Goal: Task Accomplishment & Management: Manage account settings

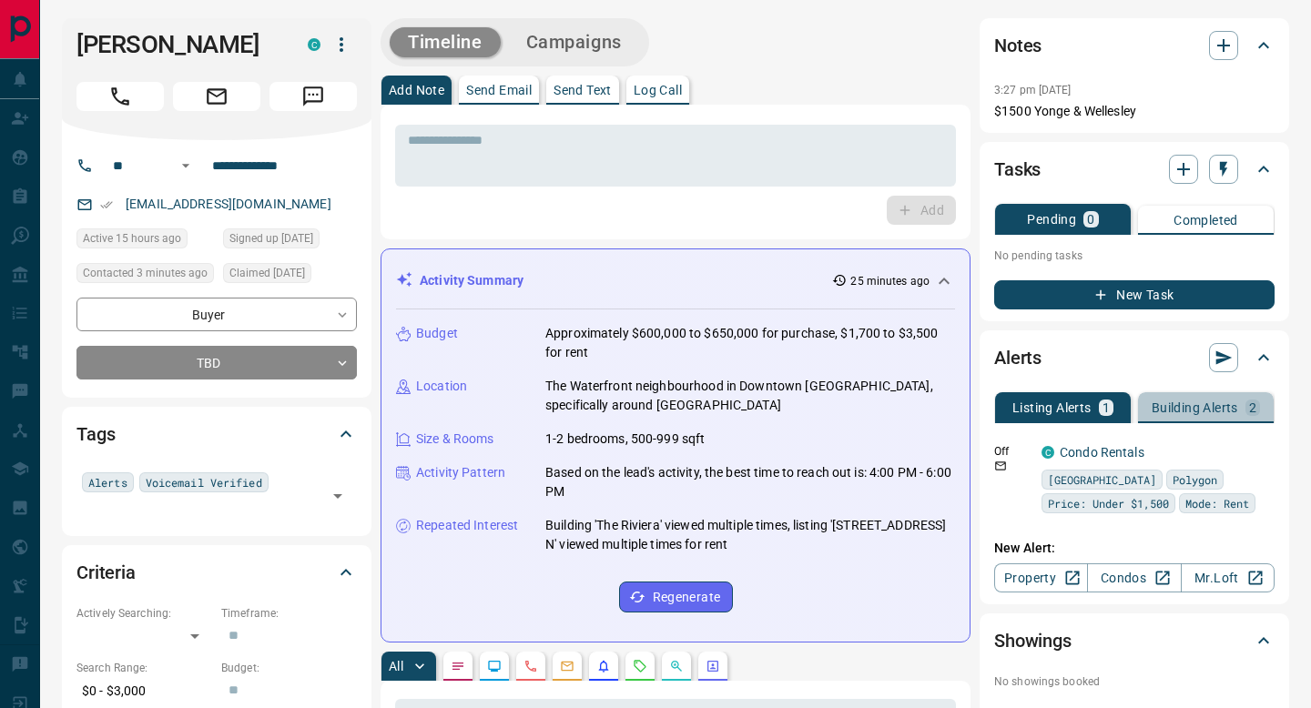
click at [1180, 413] on p "Building Alerts" at bounding box center [1195, 408] width 87 height 13
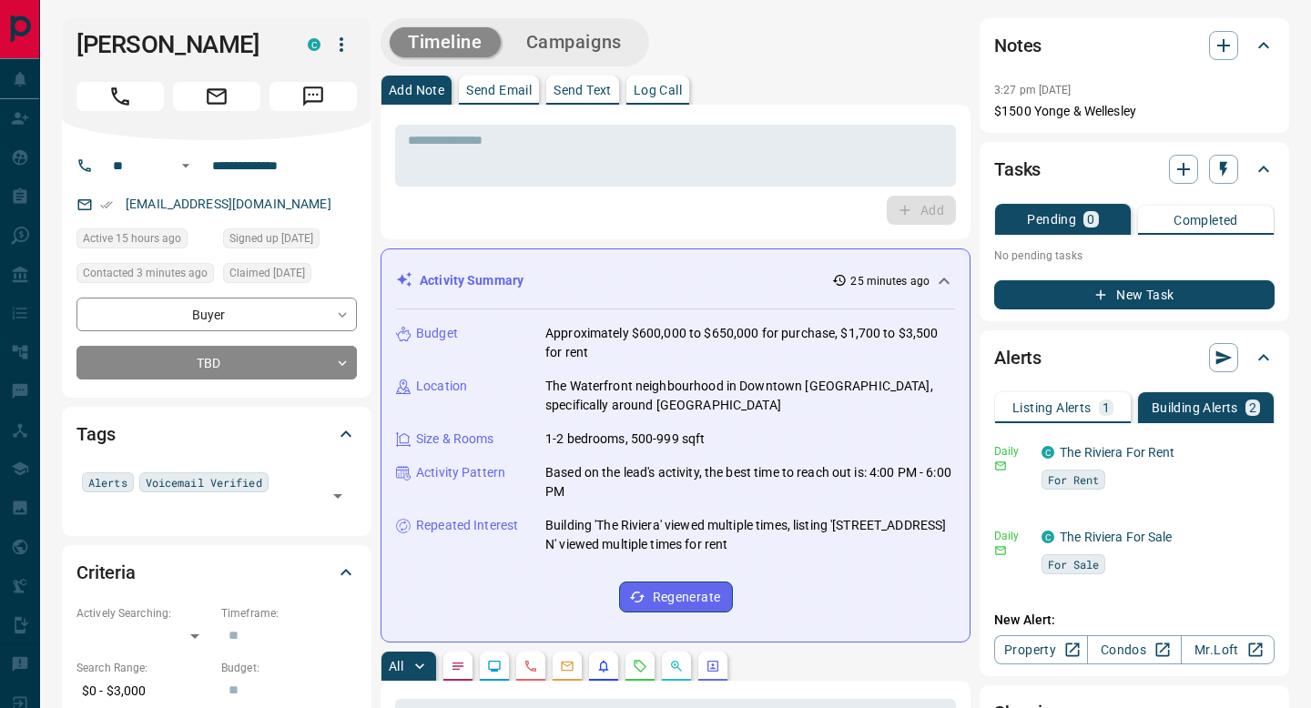
click at [1064, 402] on p "Listing Alerts" at bounding box center [1052, 408] width 79 height 13
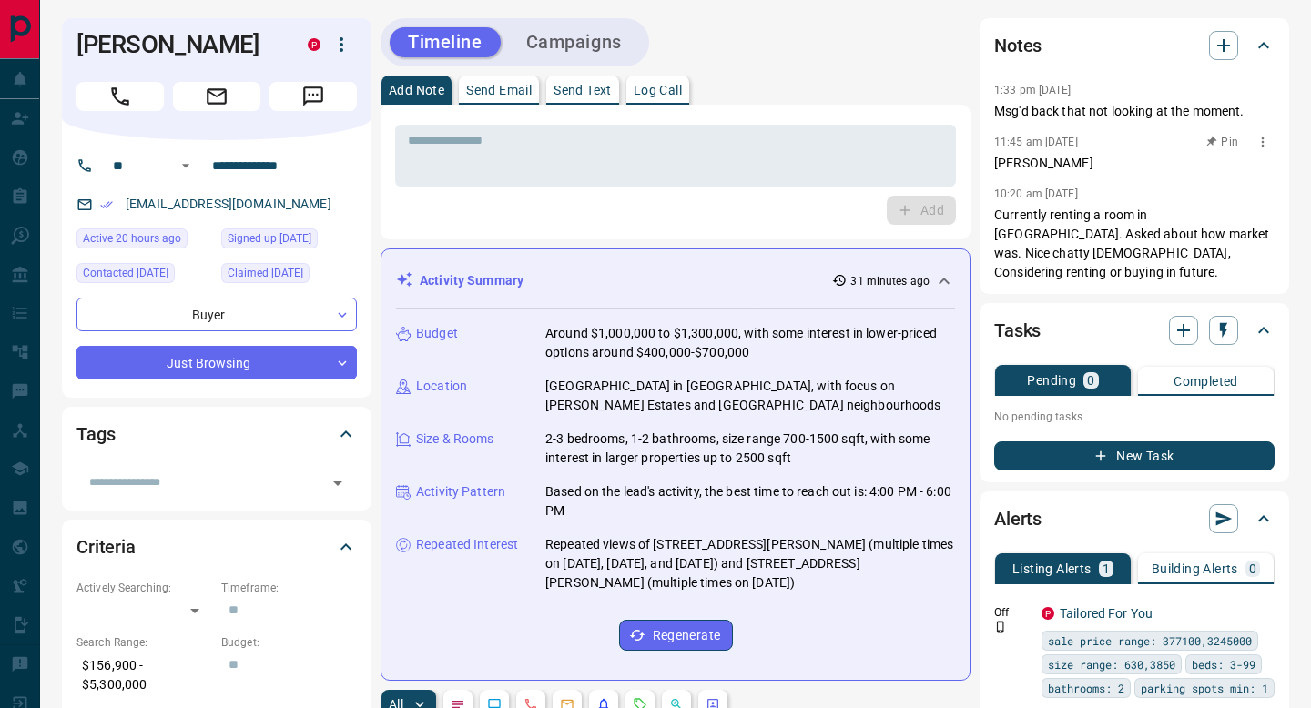
click at [1260, 148] on icon "button" at bounding box center [1263, 142] width 15 height 15
click at [1239, 201] on li "Delete" at bounding box center [1234, 201] width 80 height 27
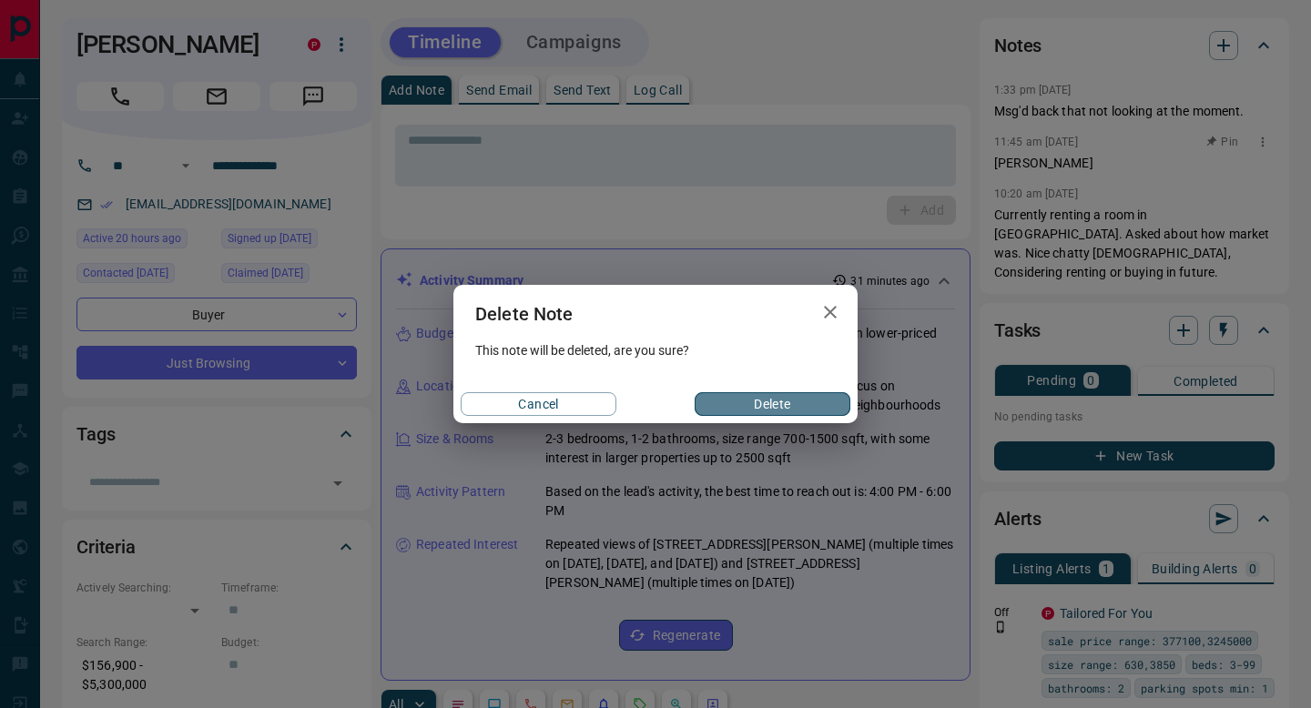
click at [789, 401] on button "Delete" at bounding box center [773, 404] width 156 height 24
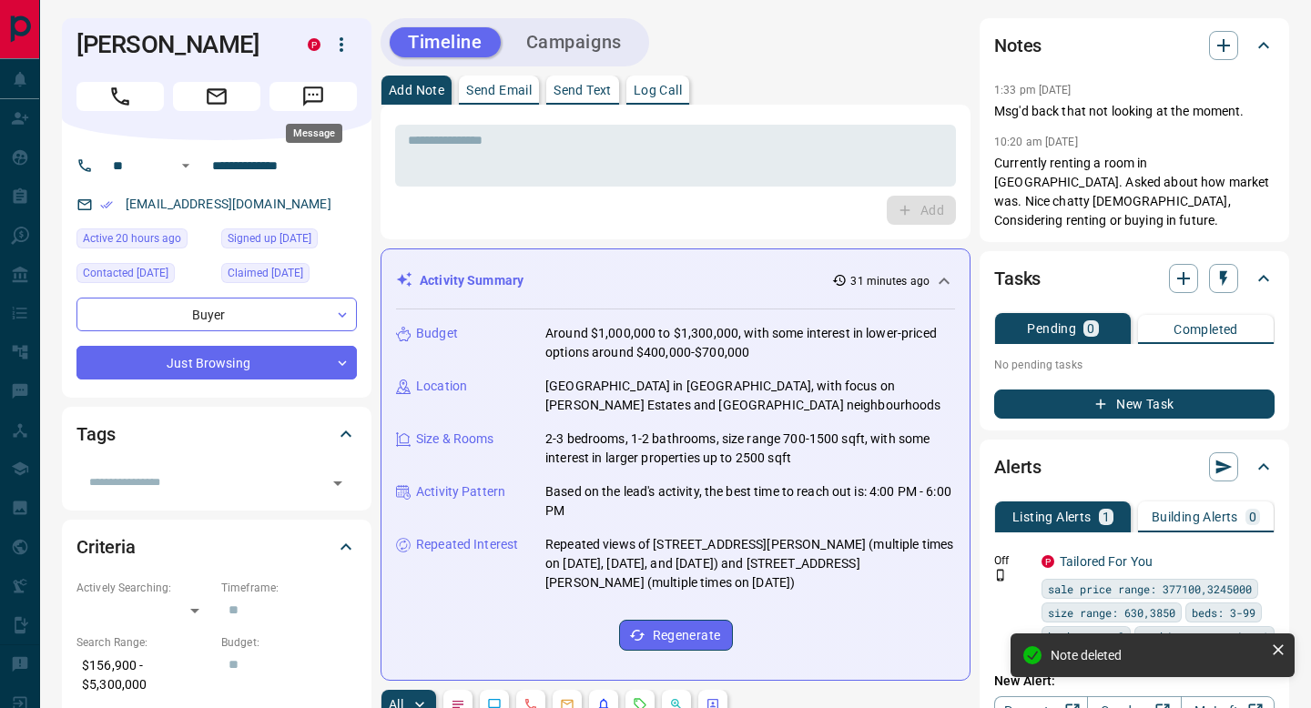
click at [300, 93] on button "Message" at bounding box center [313, 96] width 87 height 29
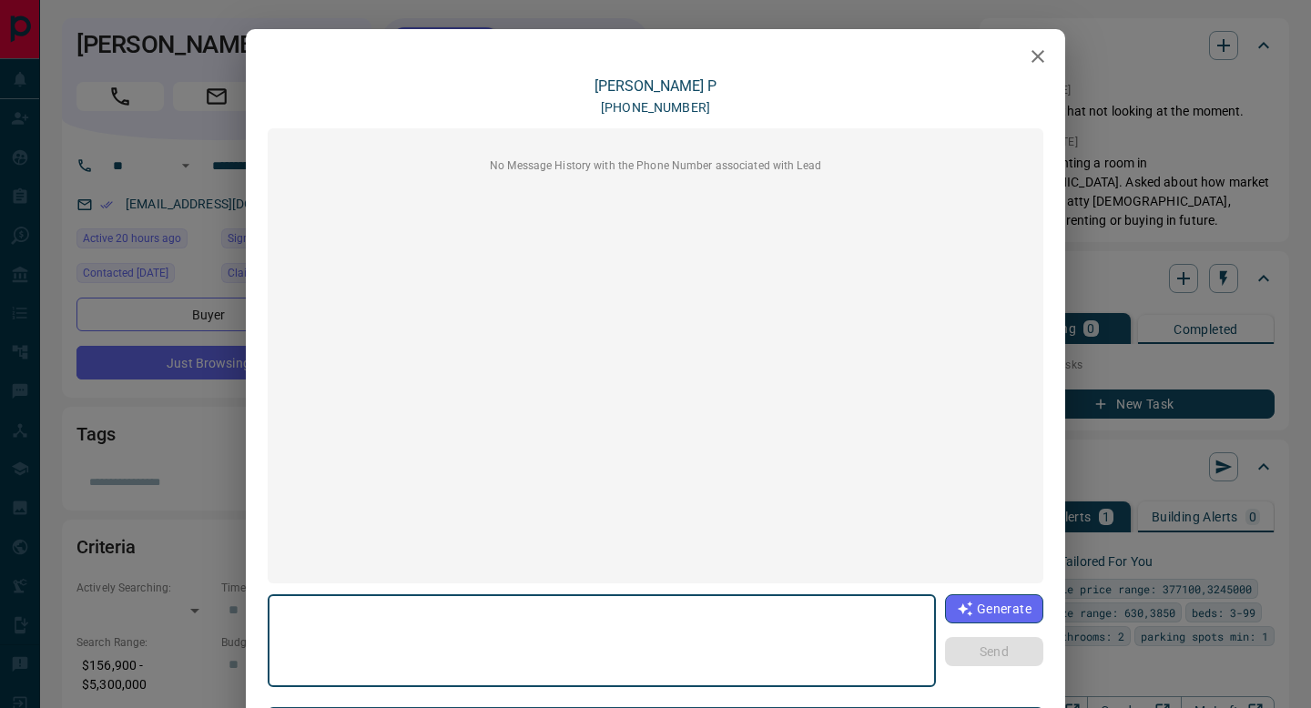
click at [1042, 54] on icon "button" at bounding box center [1038, 57] width 22 height 22
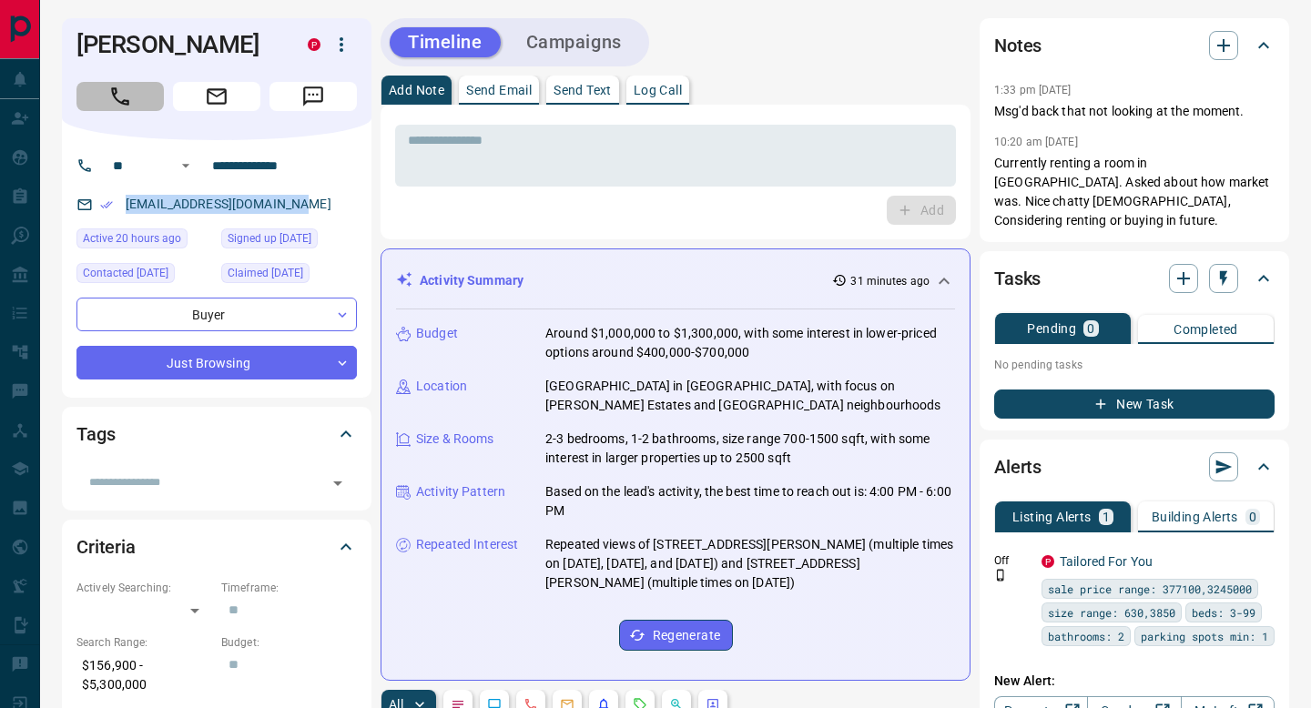
click at [120, 91] on icon "Call" at bounding box center [120, 97] width 24 height 24
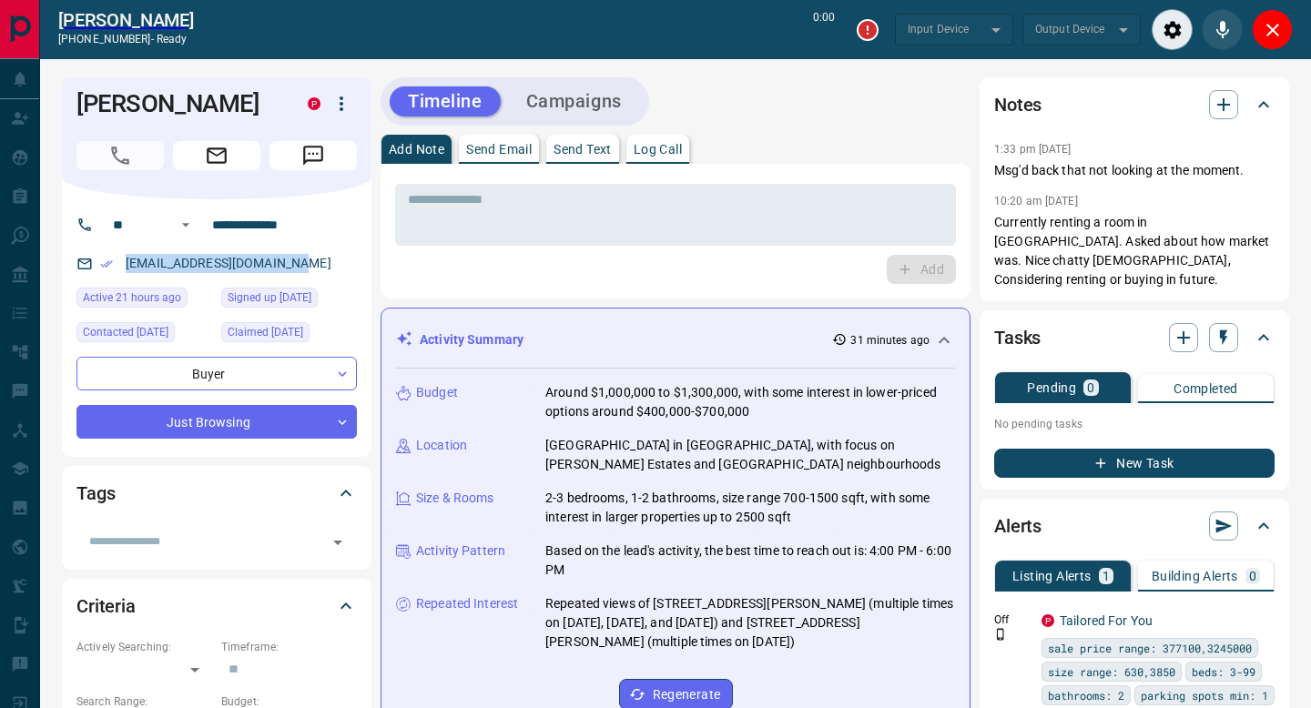
type input "*******"
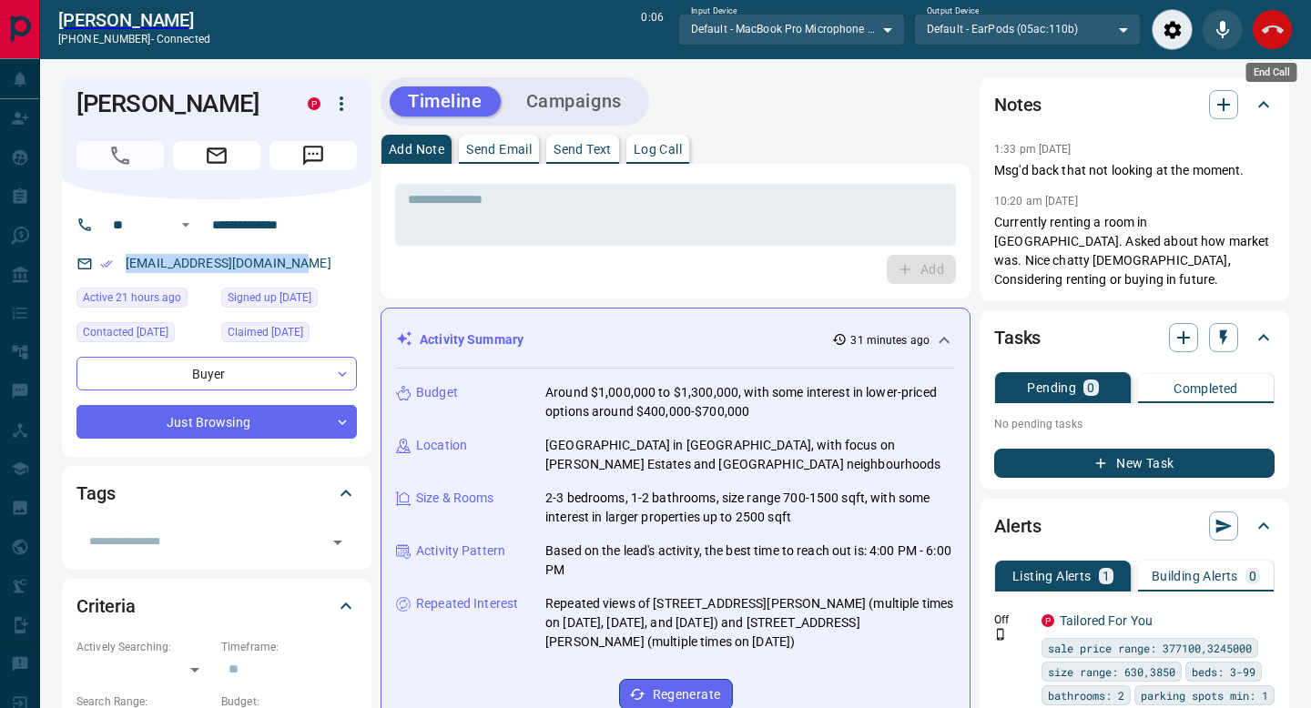
click at [1280, 34] on icon "End Call" at bounding box center [1273, 30] width 22 height 22
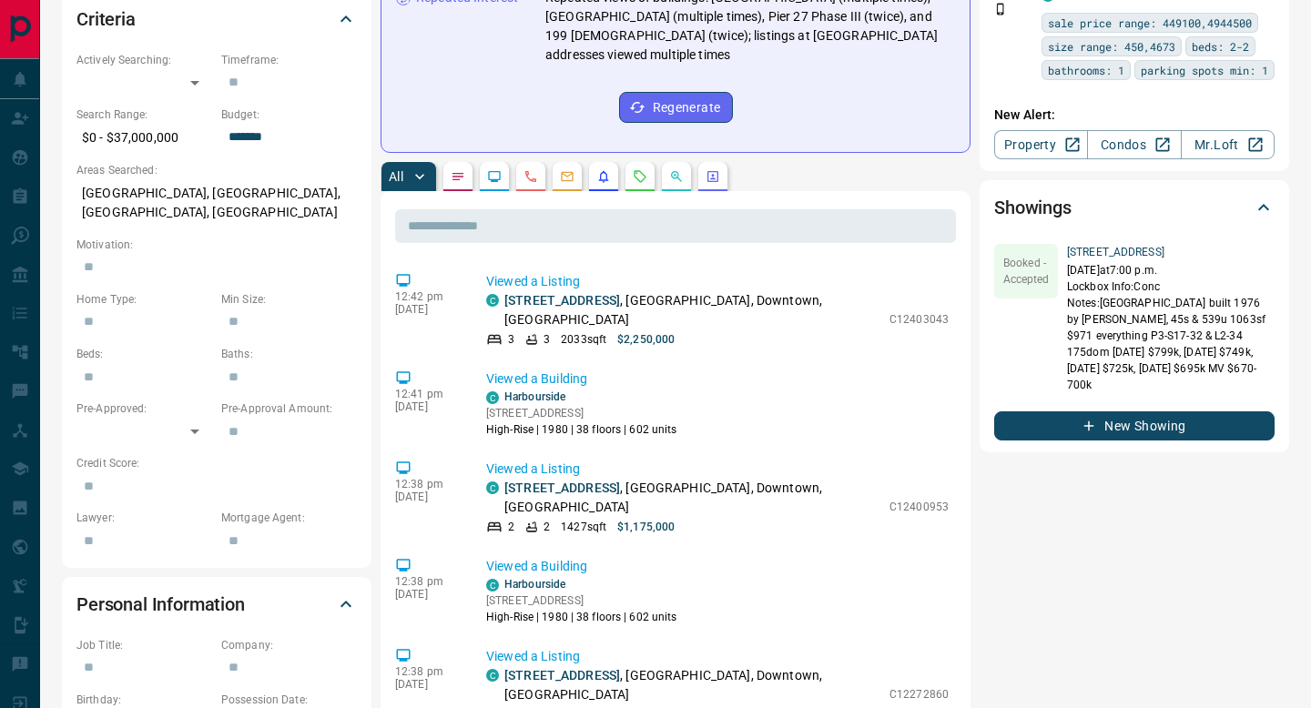
scroll to position [530, 0]
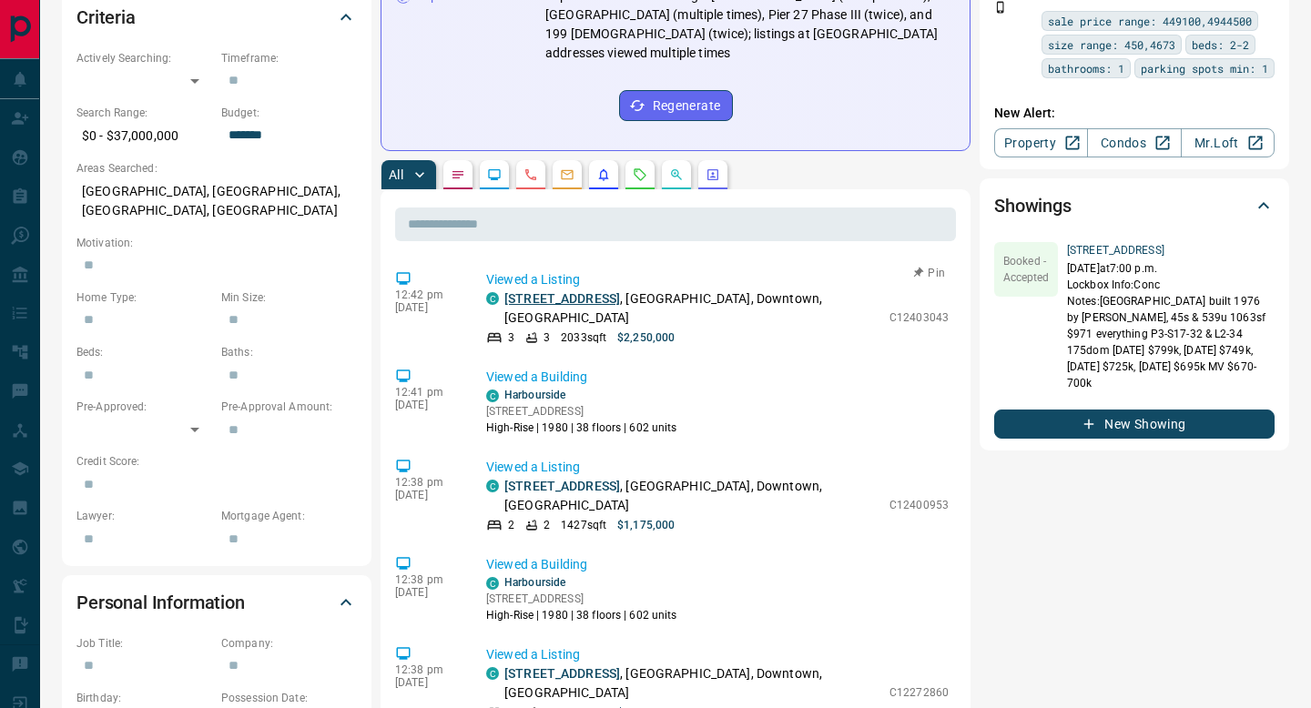
click at [608, 293] on link "[STREET_ADDRESS]" at bounding box center [562, 298] width 116 height 15
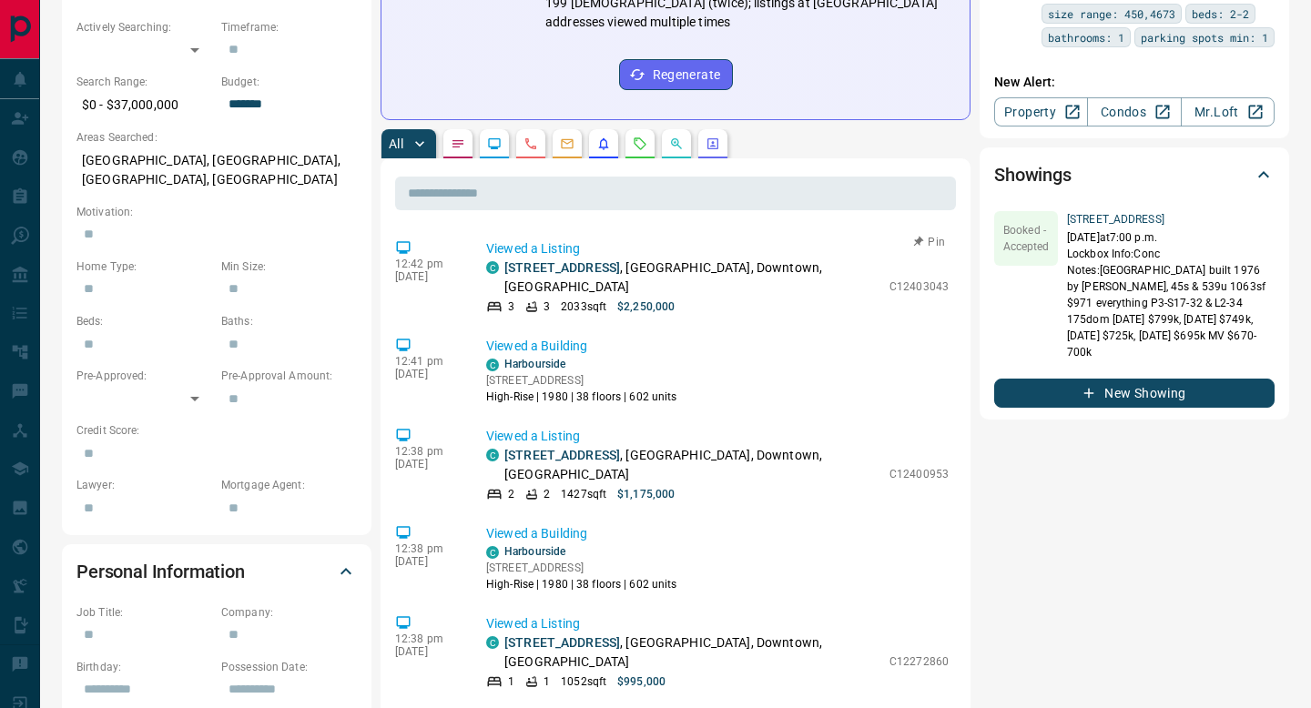
scroll to position [0, 0]
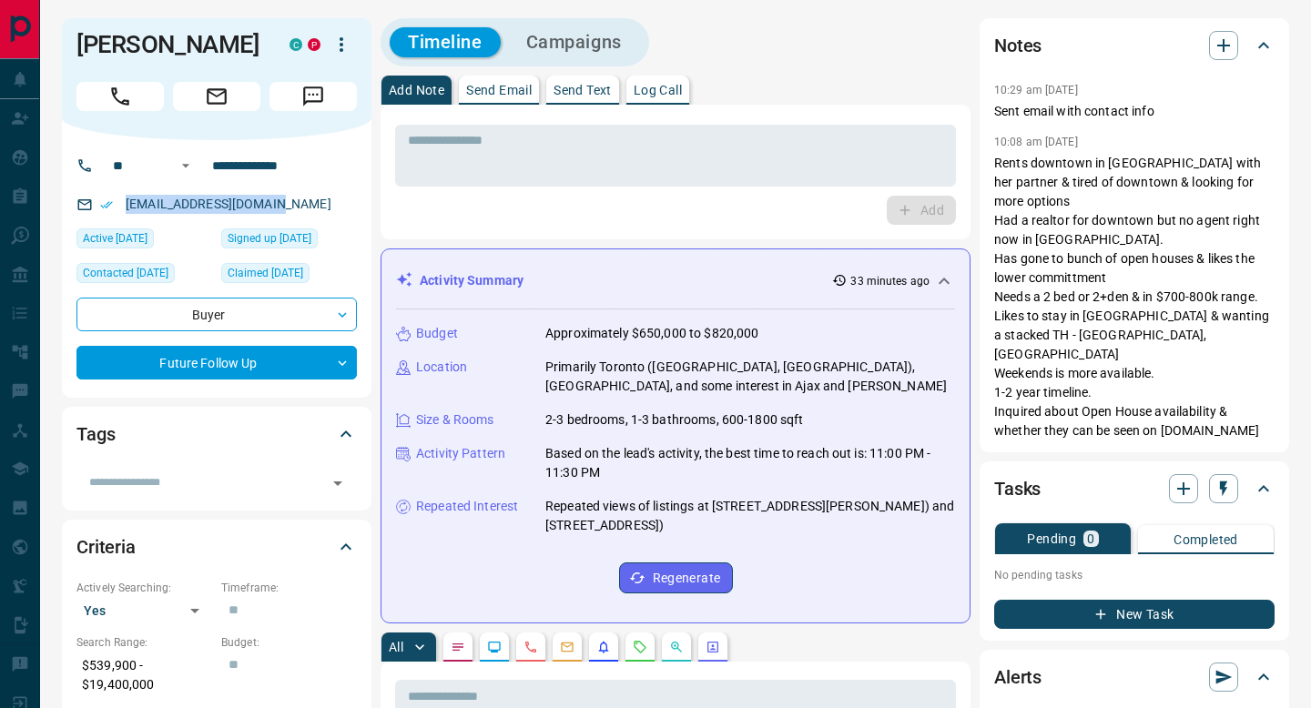
click at [1174, 600] on button "New Task" at bounding box center [1134, 614] width 280 height 29
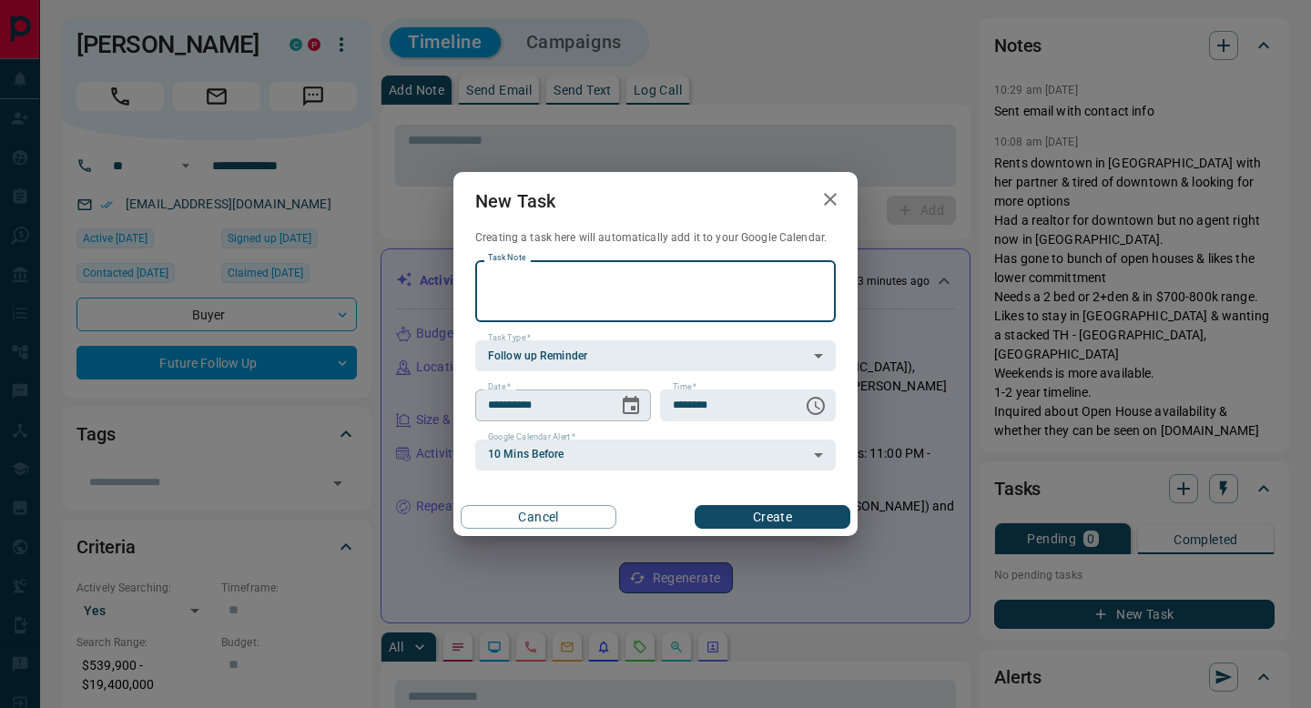
click at [628, 408] on icon "Choose date, selected date is Sep 17, 2025" at bounding box center [631, 406] width 22 height 22
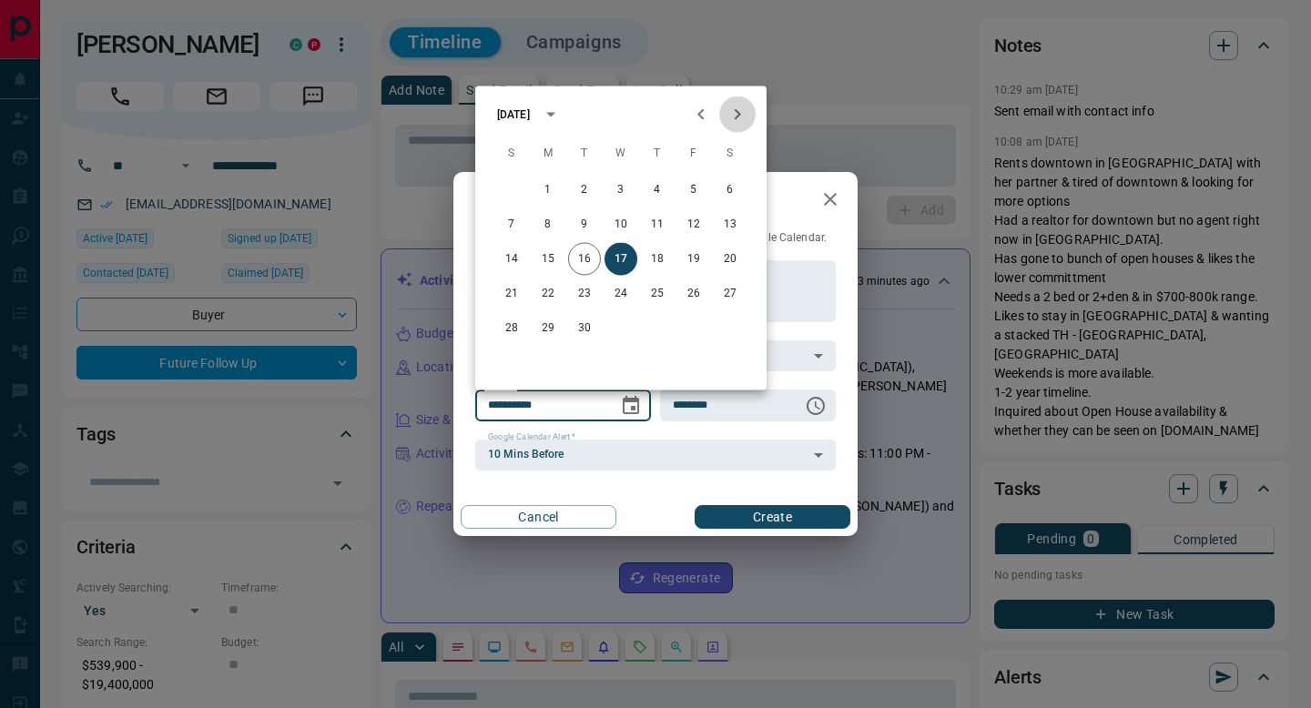
click at [737, 117] on icon "Next month" at bounding box center [738, 114] width 6 height 11
click at [562, 265] on button "10" at bounding box center [548, 259] width 33 height 33
type input "**********"
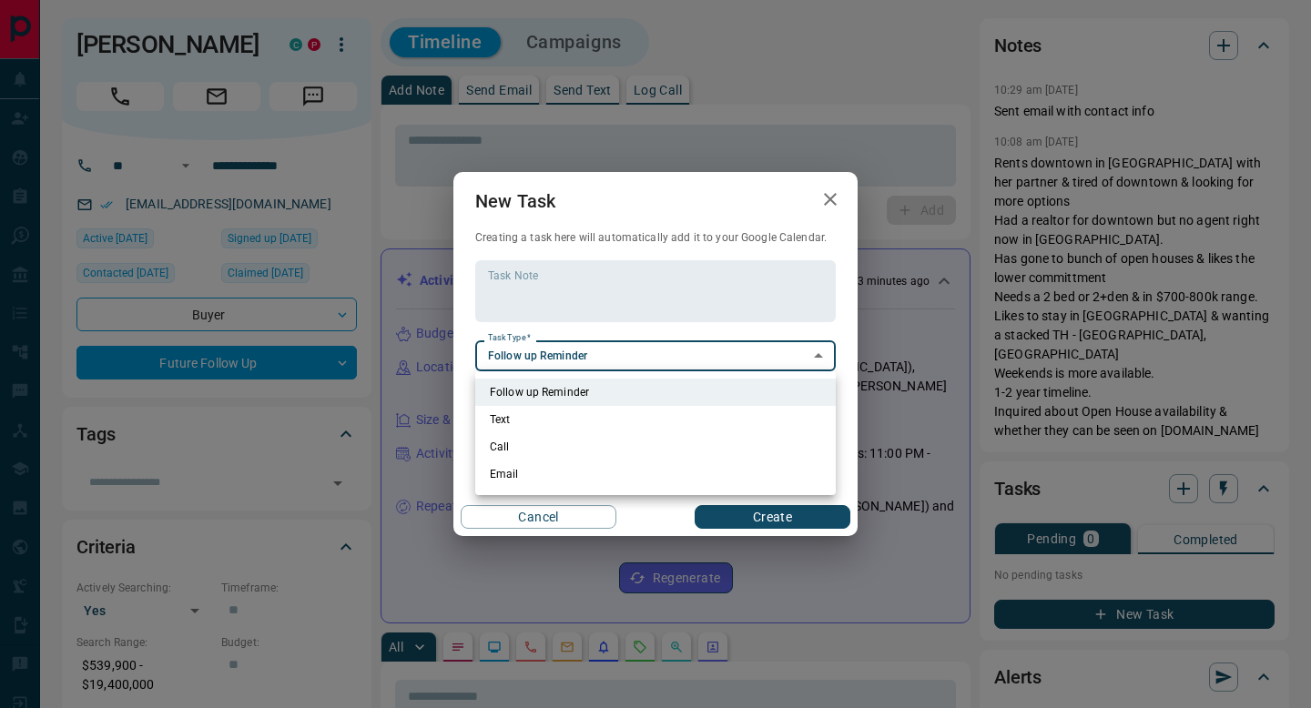
drag, startPoint x: 593, startPoint y: 453, endPoint x: 637, endPoint y: 513, distance: 74.1
click at [637, 513] on div "Follow up Reminder Text Call Email" at bounding box center [655, 354] width 1311 height 708
click at [637, 513] on div at bounding box center [655, 354] width 1311 height 708
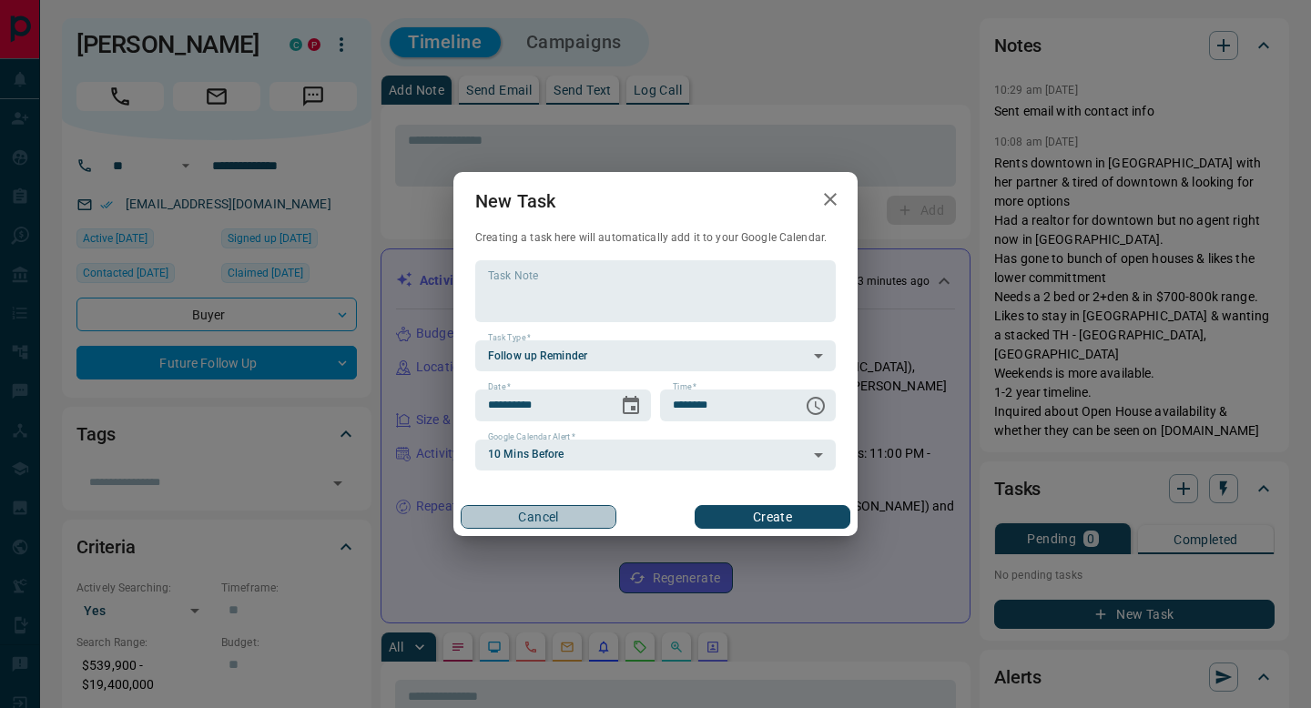
click at [550, 524] on button "Cancel" at bounding box center [539, 517] width 156 height 24
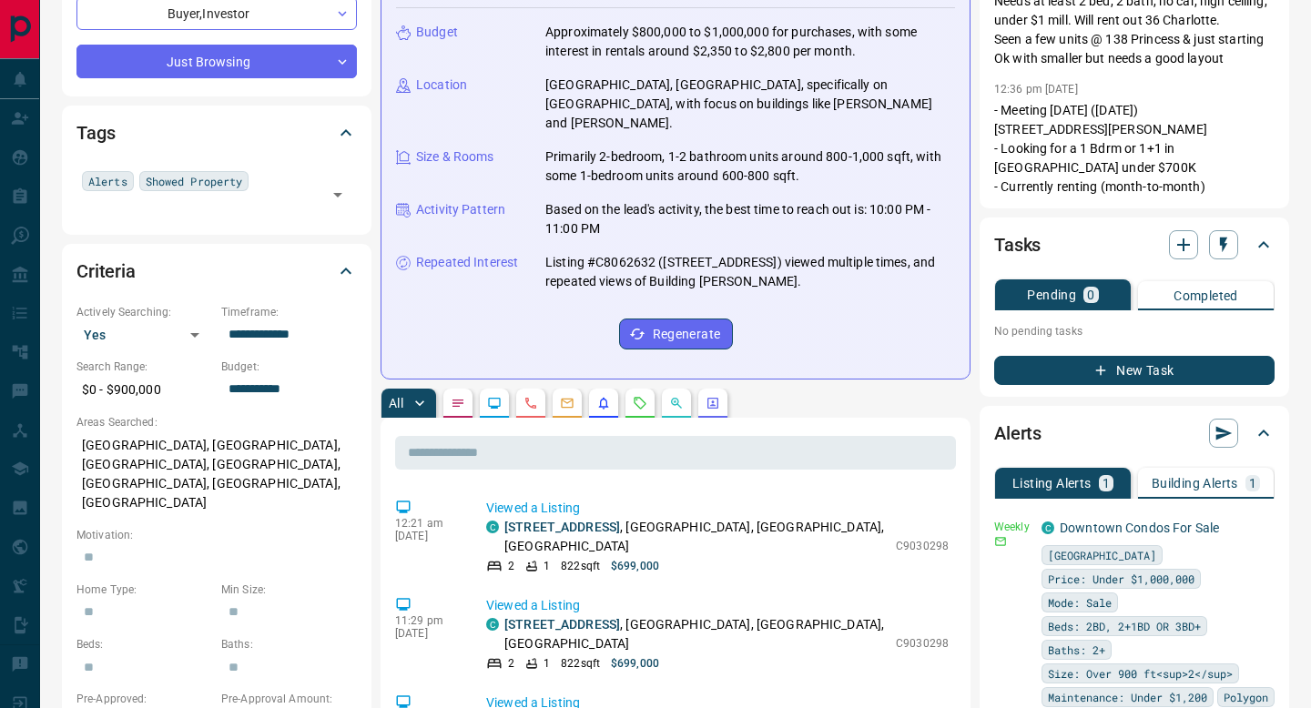
scroll to position [305, 0]
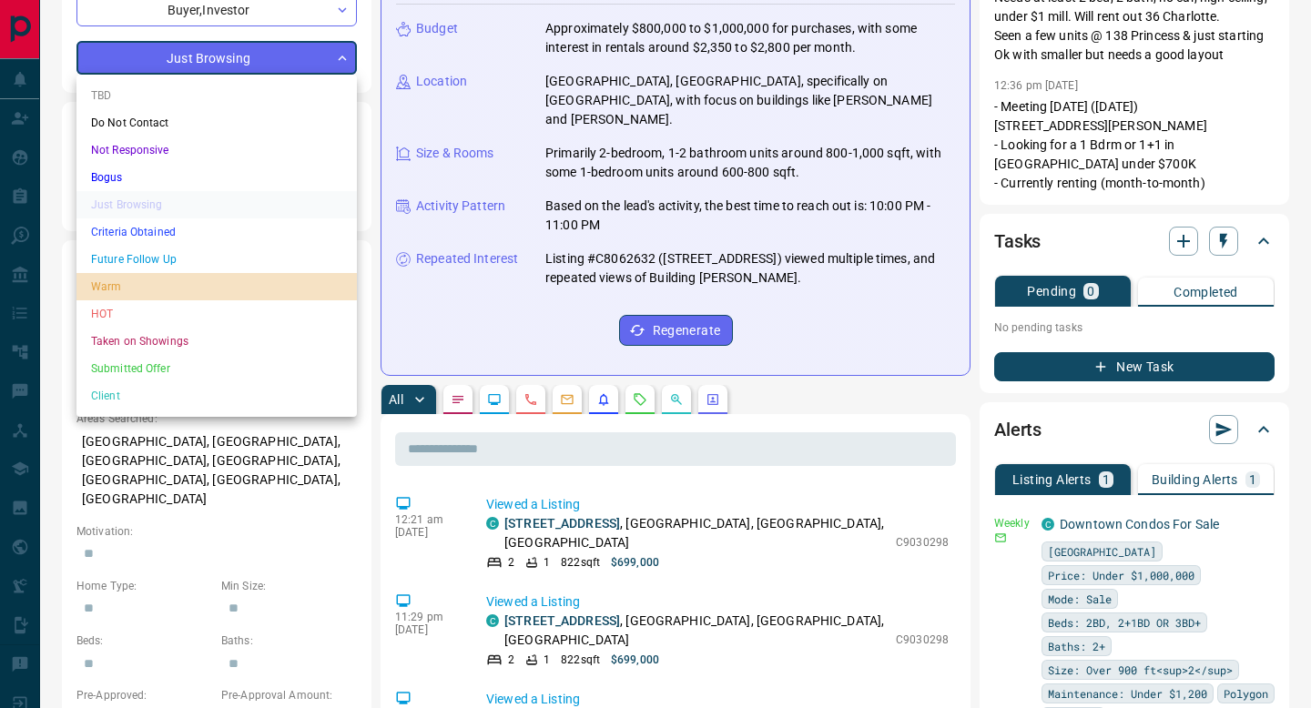
click at [205, 299] on li "Warm" at bounding box center [216, 286] width 280 height 27
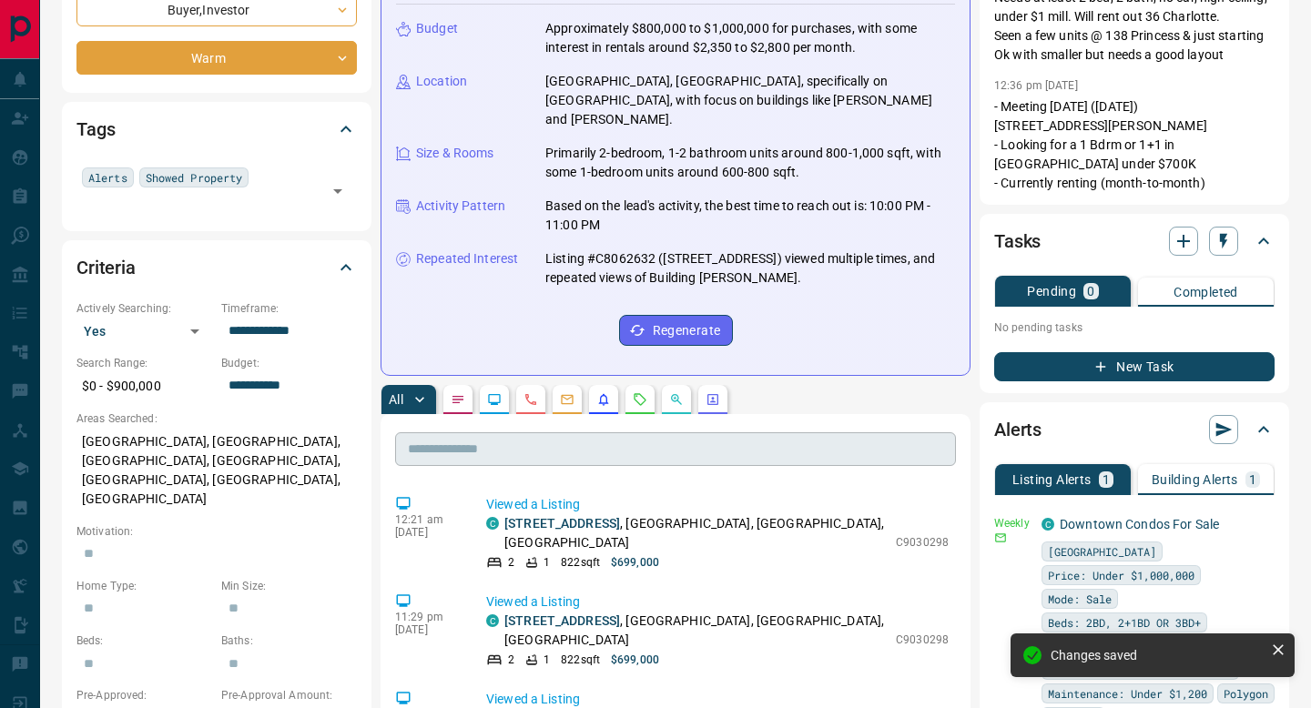
type input "*"
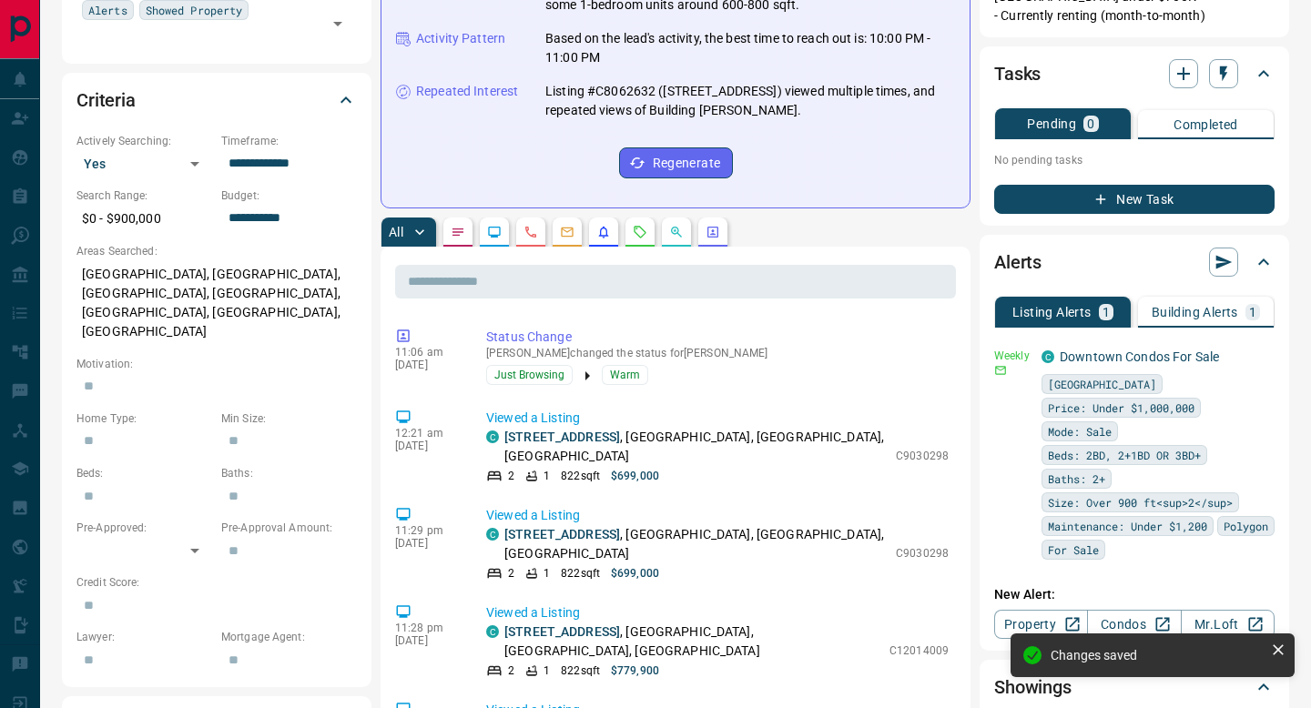
scroll to position [474, 0]
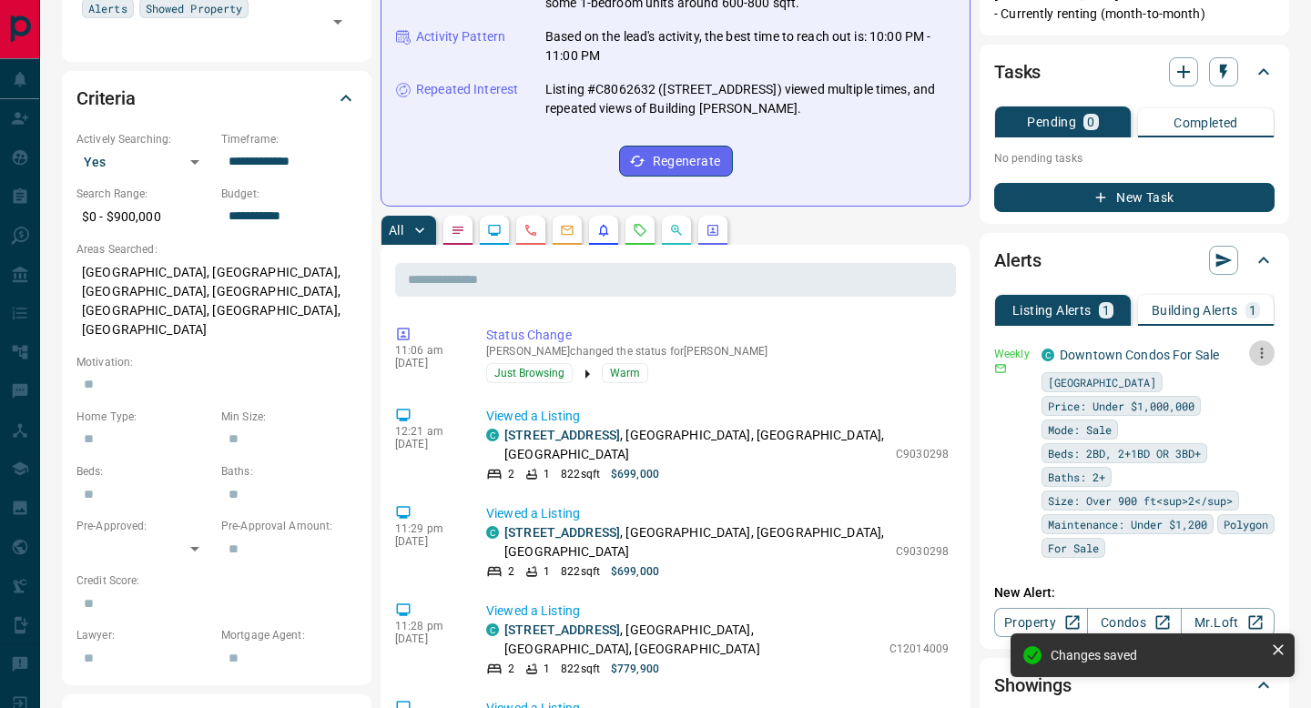
click at [1267, 345] on icon "button" at bounding box center [1262, 353] width 16 height 16
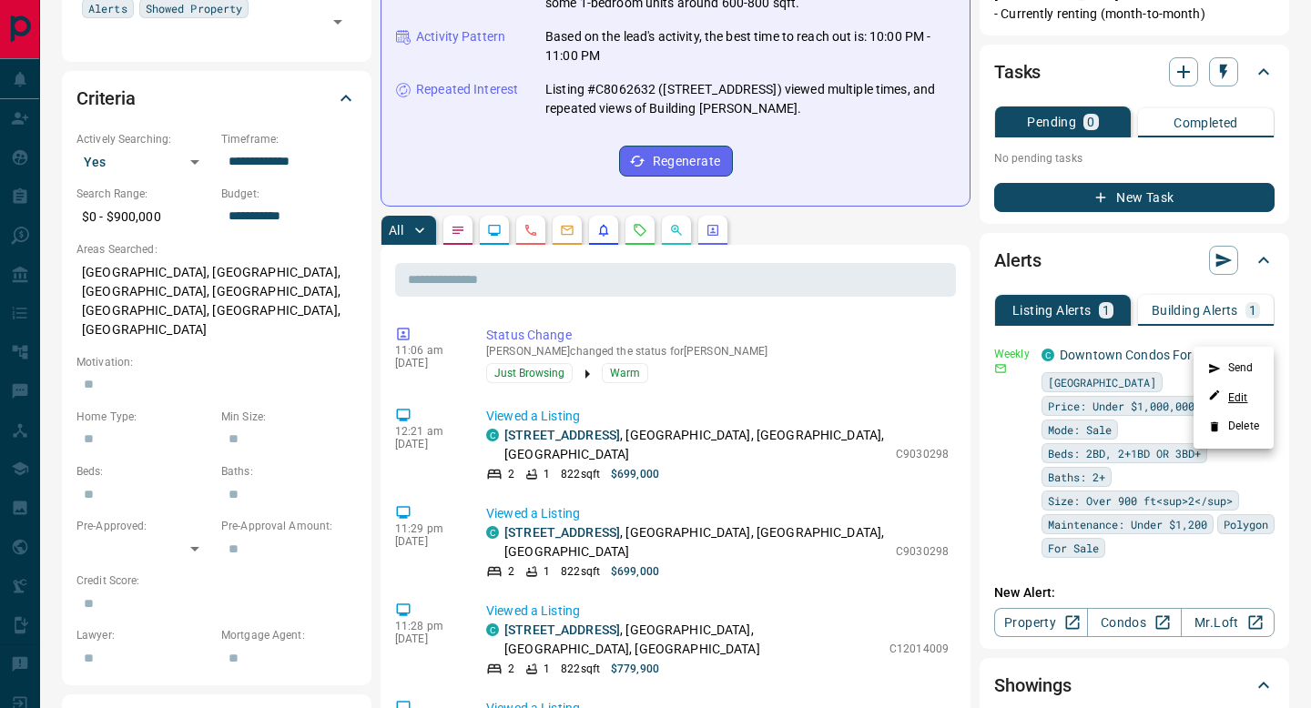
click at [1228, 405] on link "Edit" at bounding box center [1228, 397] width 40 height 17
click at [637, 381] on div at bounding box center [655, 354] width 1311 height 708
click at [586, 428] on link "1206 - 11 Charlotte Street" at bounding box center [562, 435] width 116 height 15
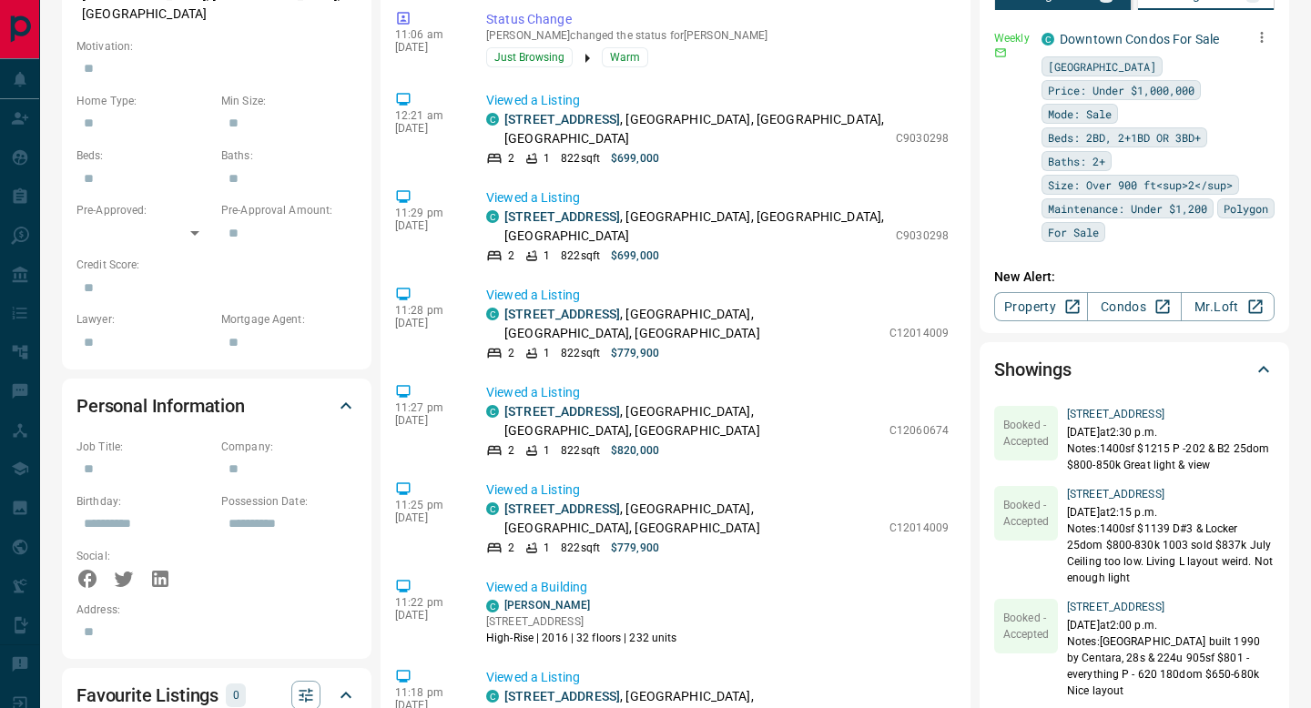
scroll to position [791, 0]
click at [619, 306] on link "1706 - 11 Charlotte Street" at bounding box center [562, 313] width 116 height 15
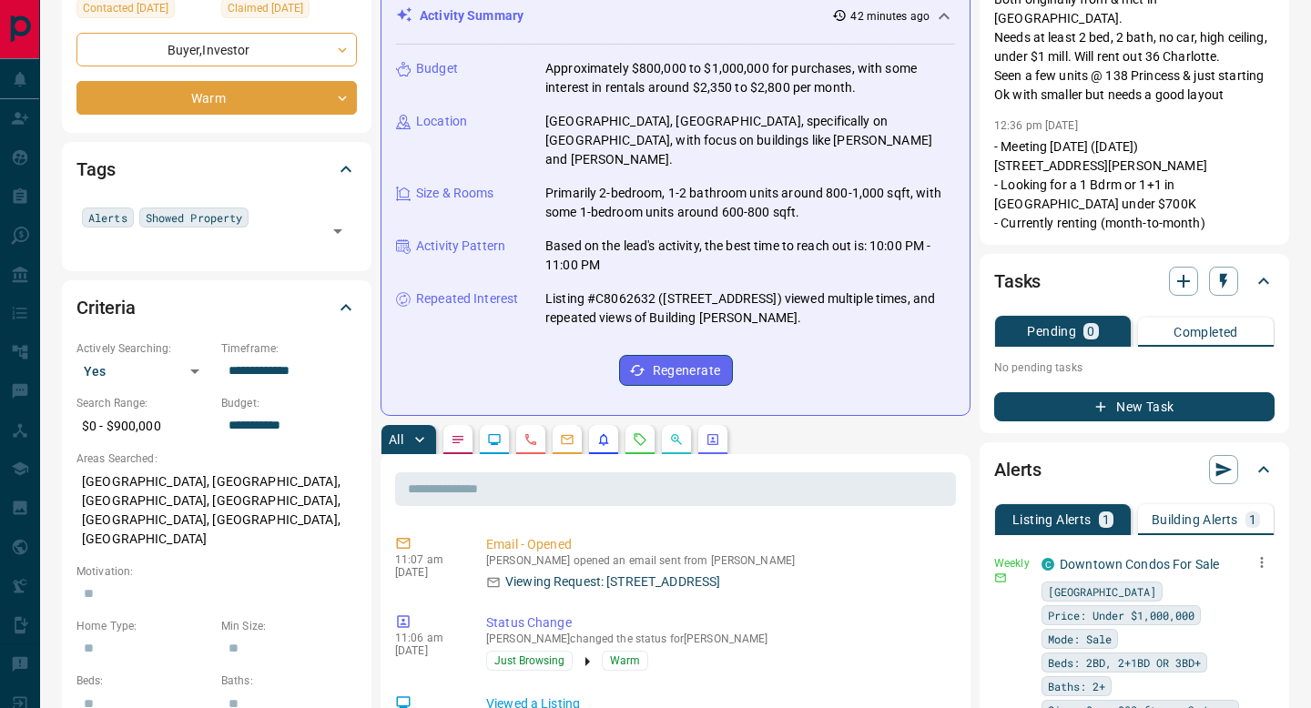
scroll to position [0, 0]
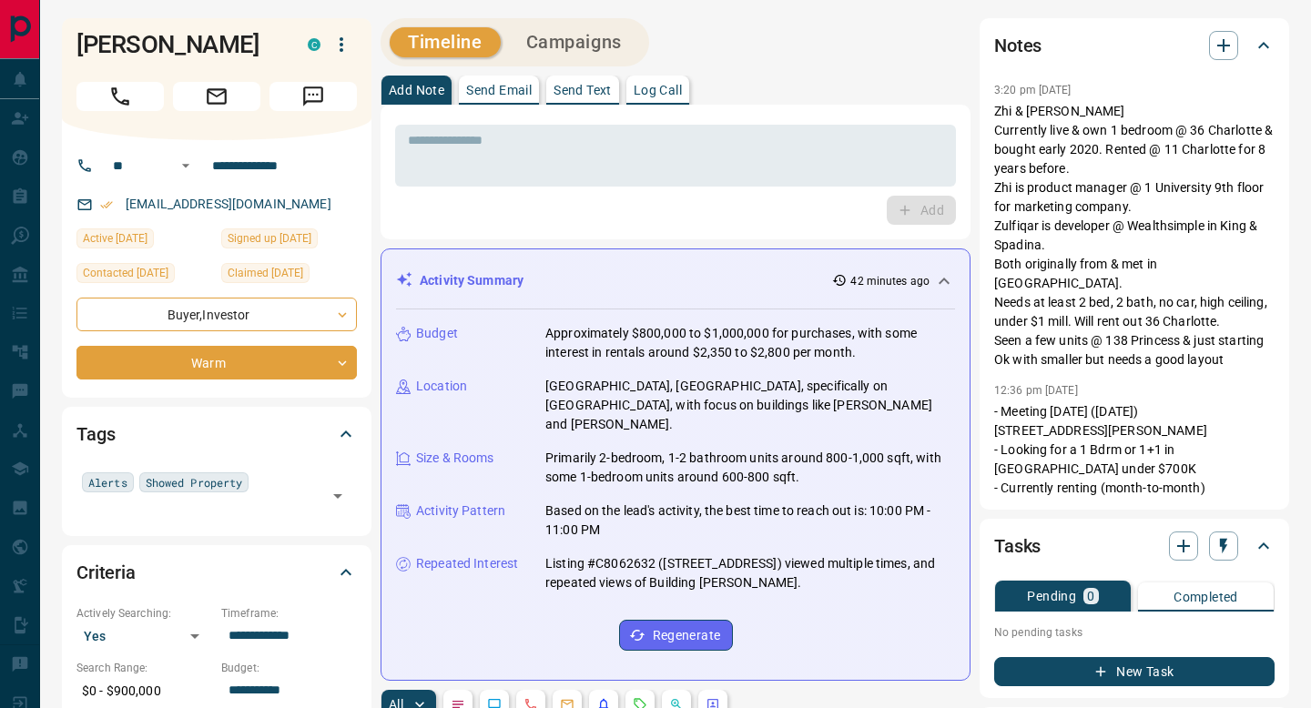
click at [351, 38] on icon "button" at bounding box center [342, 45] width 22 height 22
click at [351, 38] on div at bounding box center [655, 354] width 1311 height 708
click at [672, 95] on p "Log Call" at bounding box center [658, 90] width 48 height 13
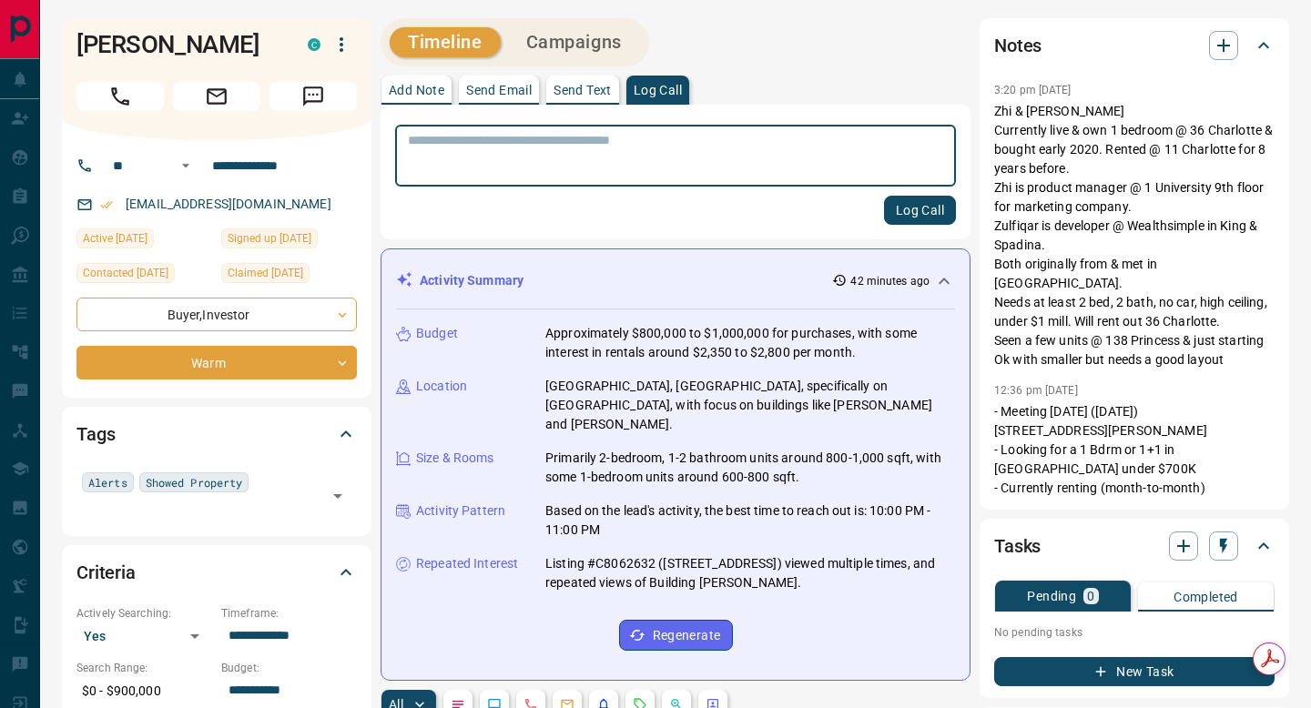
click at [597, 140] on textarea at bounding box center [675, 156] width 535 height 46
type textarea "*"
type textarea "**********"
click at [922, 206] on button "Log Call" at bounding box center [920, 210] width 72 height 29
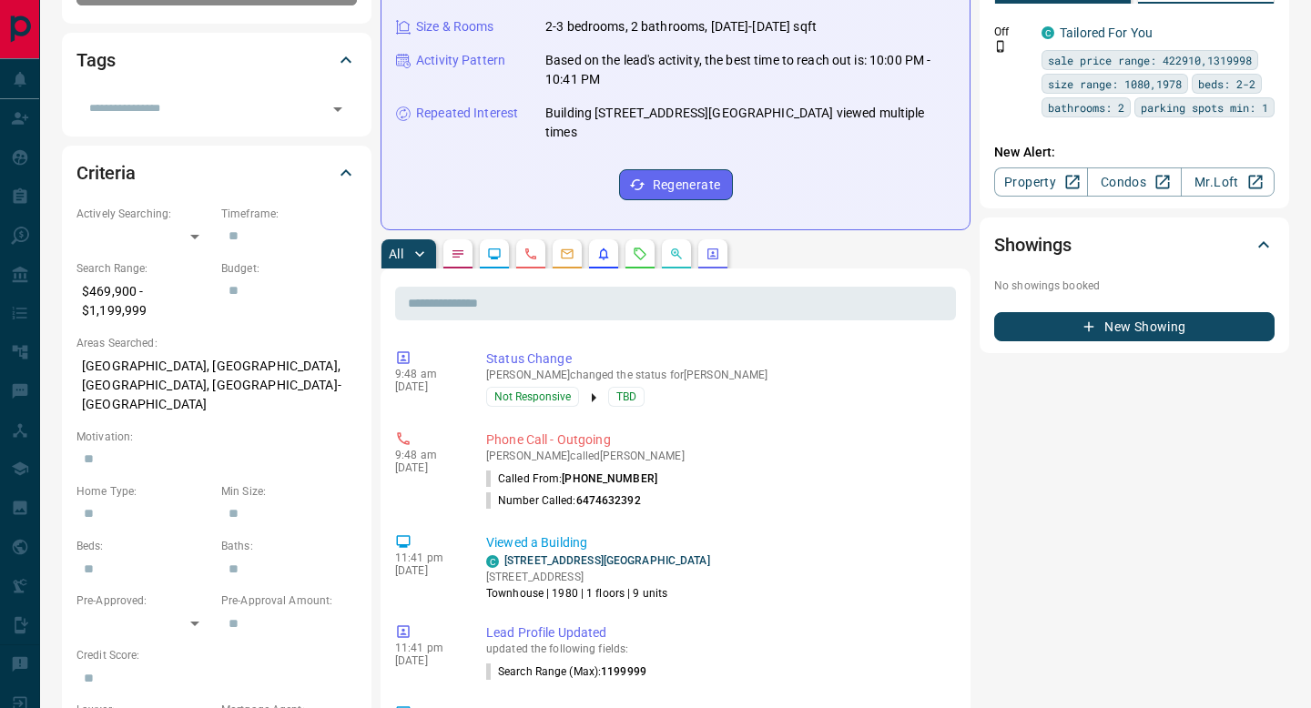
scroll to position [395, 0]
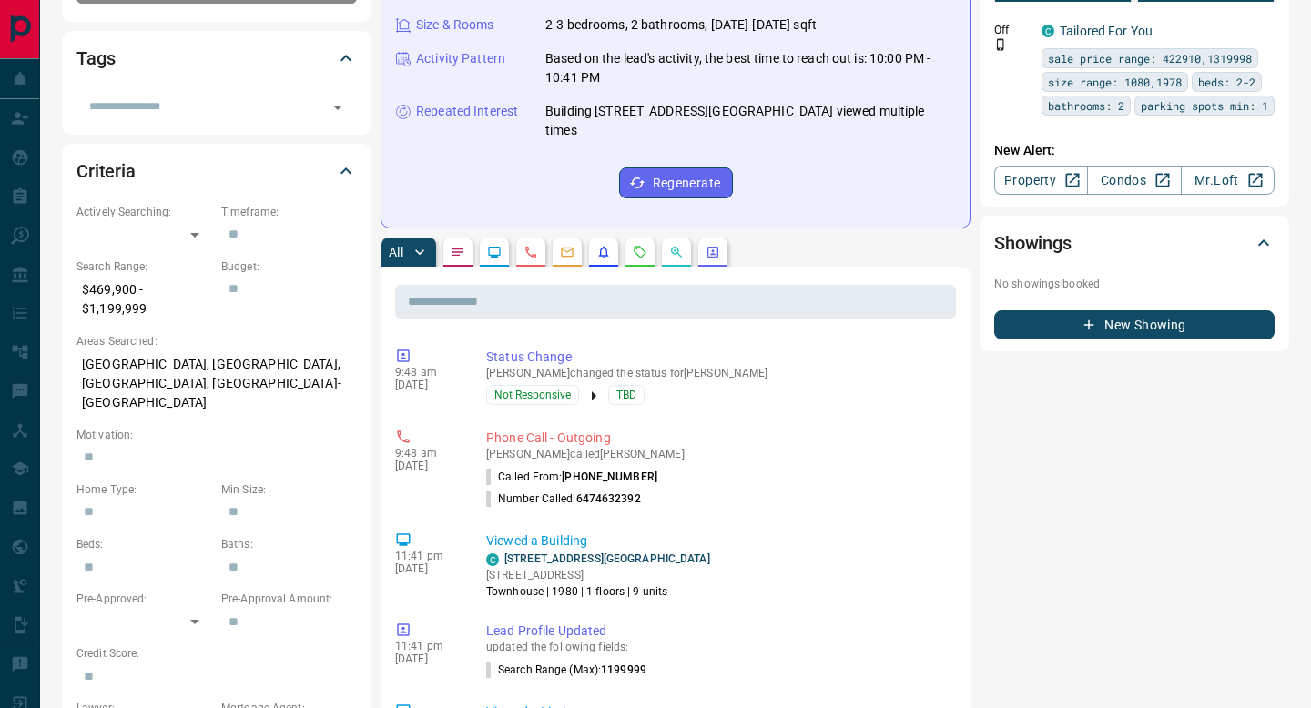
click at [539, 238] on button "button" at bounding box center [530, 252] width 29 height 29
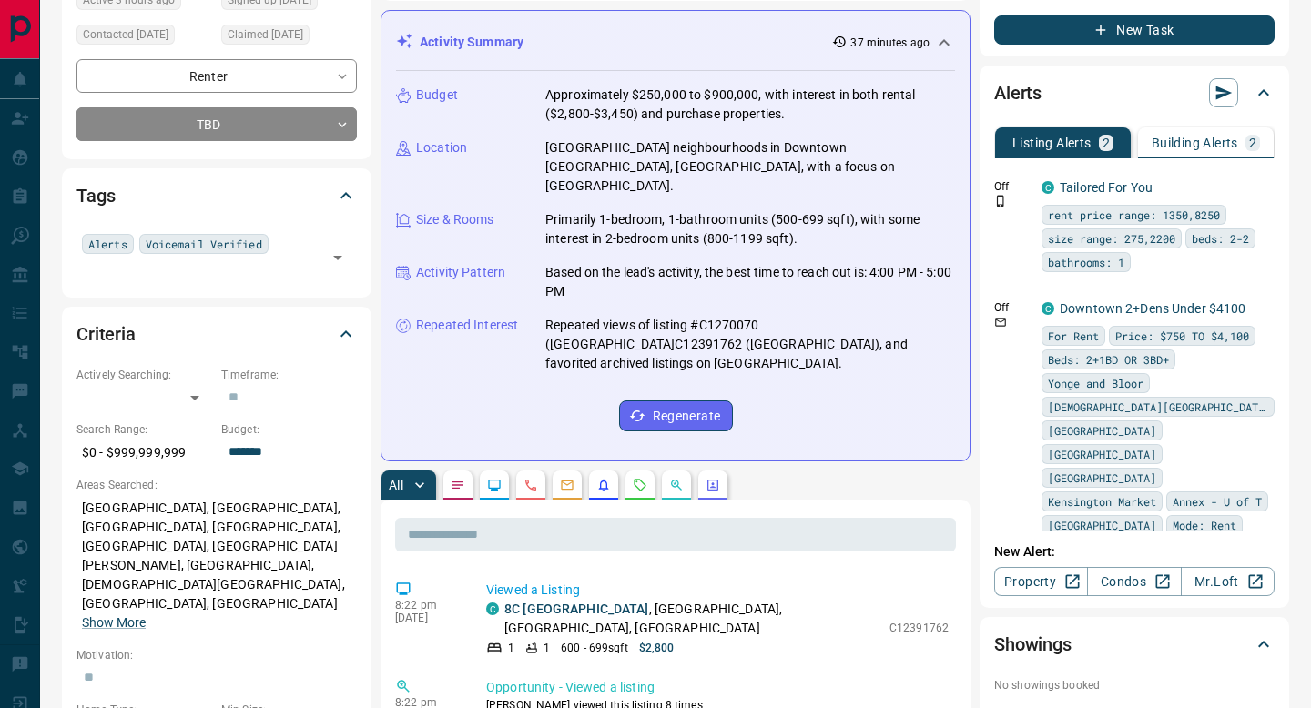
scroll to position [244, 0]
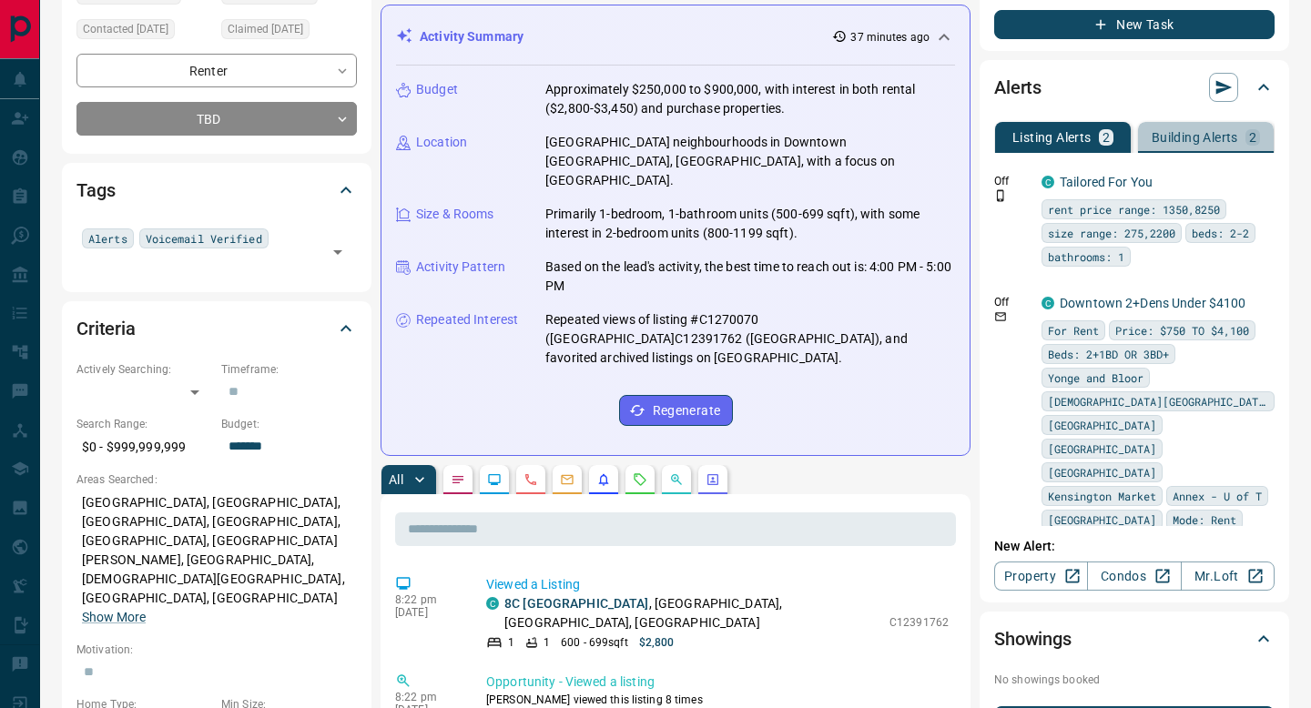
click at [1253, 147] on button "Building Alerts 2" at bounding box center [1206, 137] width 136 height 31
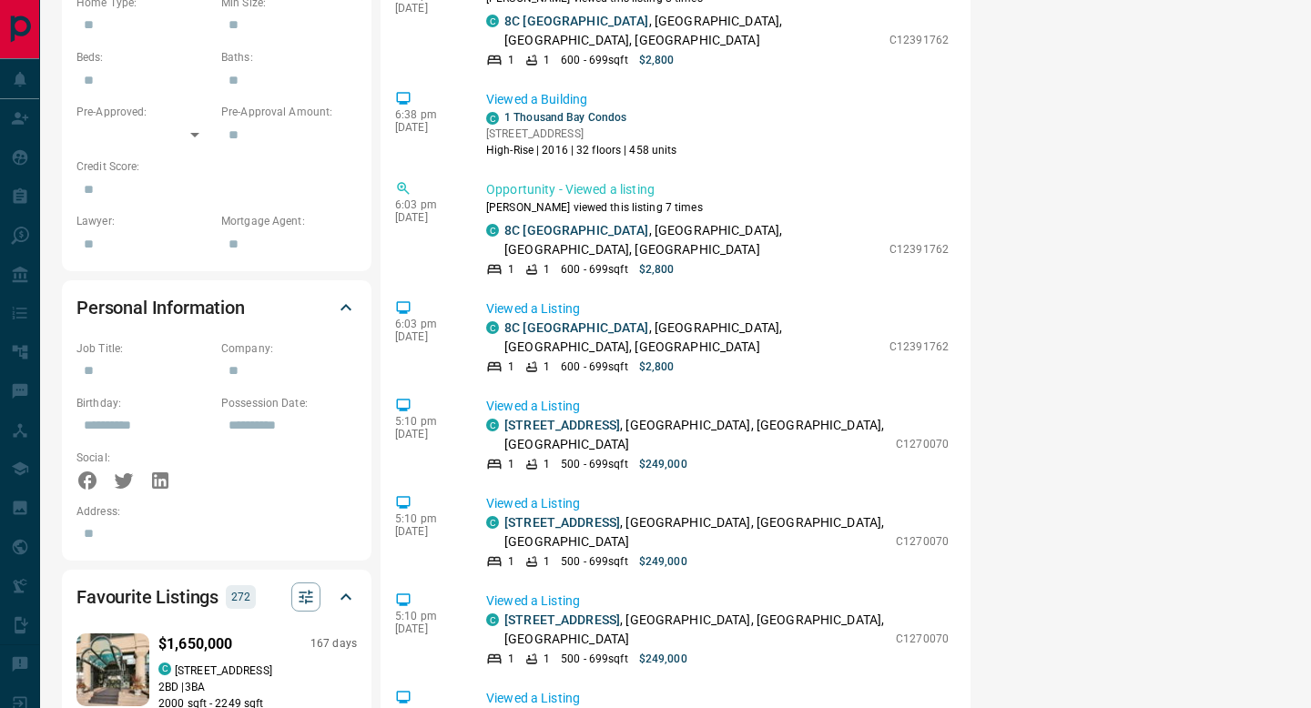
scroll to position [1308, 0]
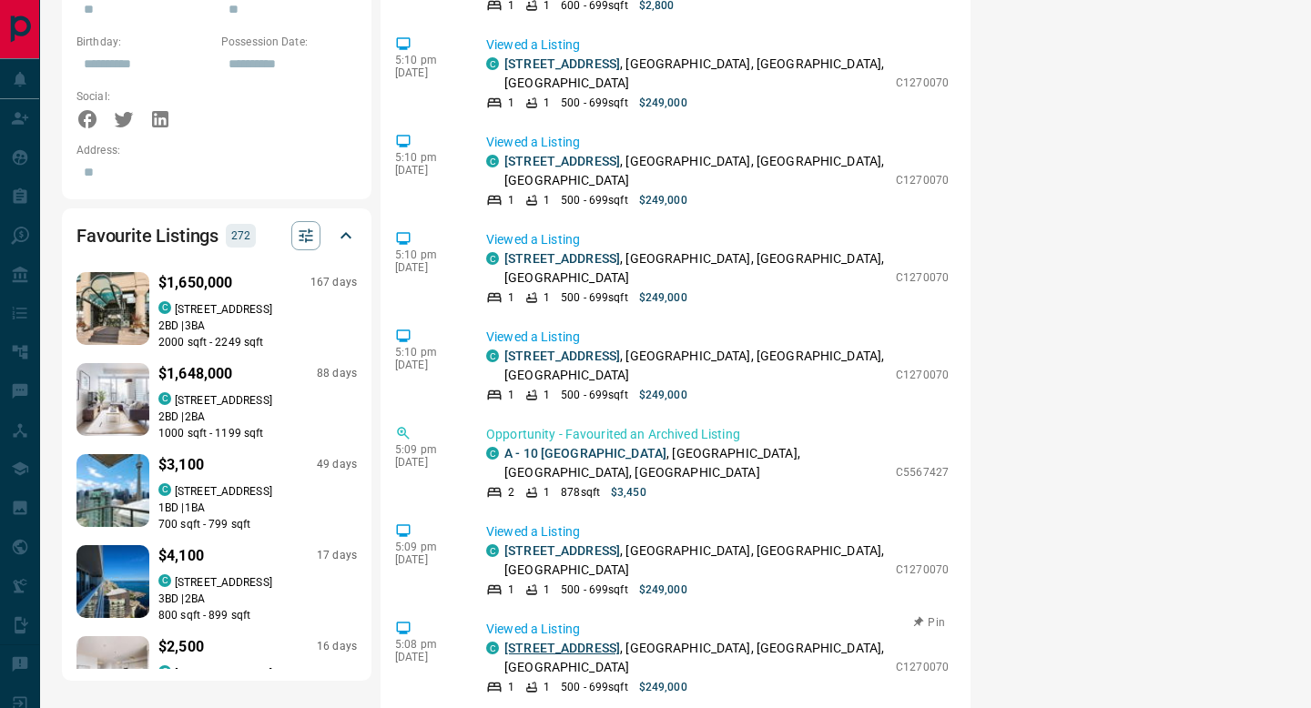
click at [548, 641] on link "6C Portland St" at bounding box center [562, 648] width 116 height 15
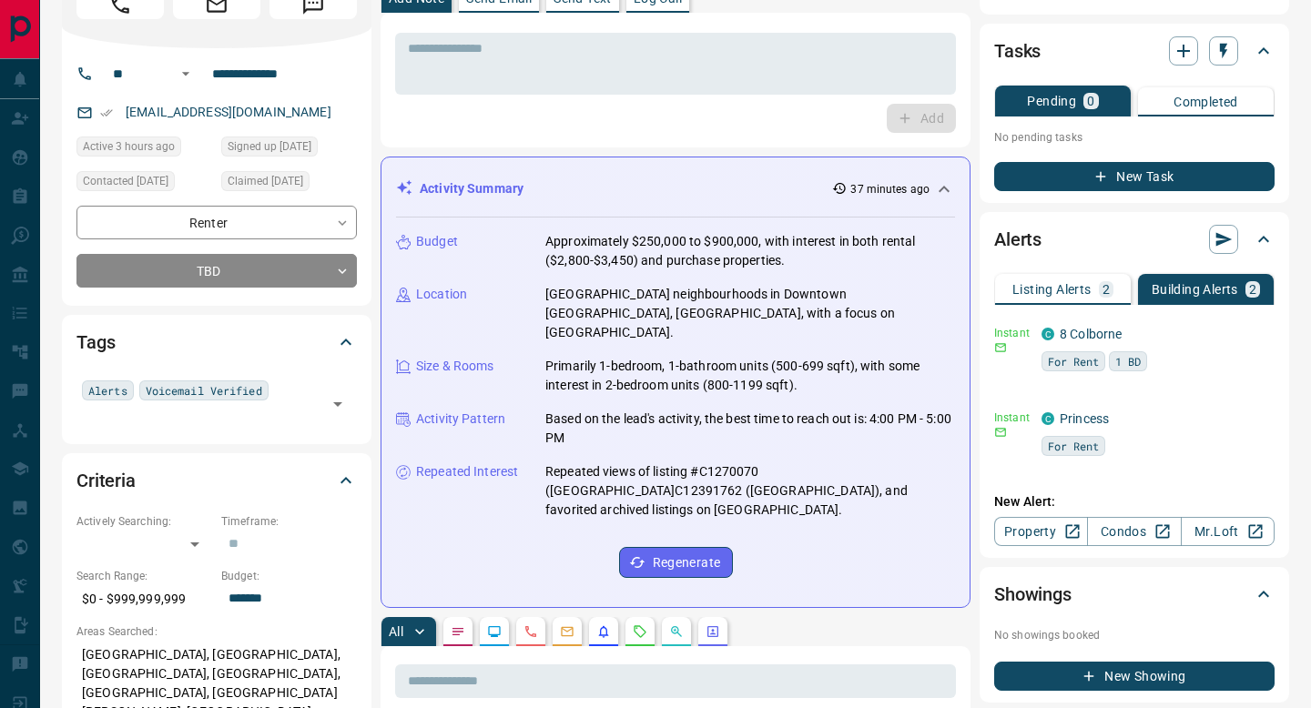
scroll to position [0, 0]
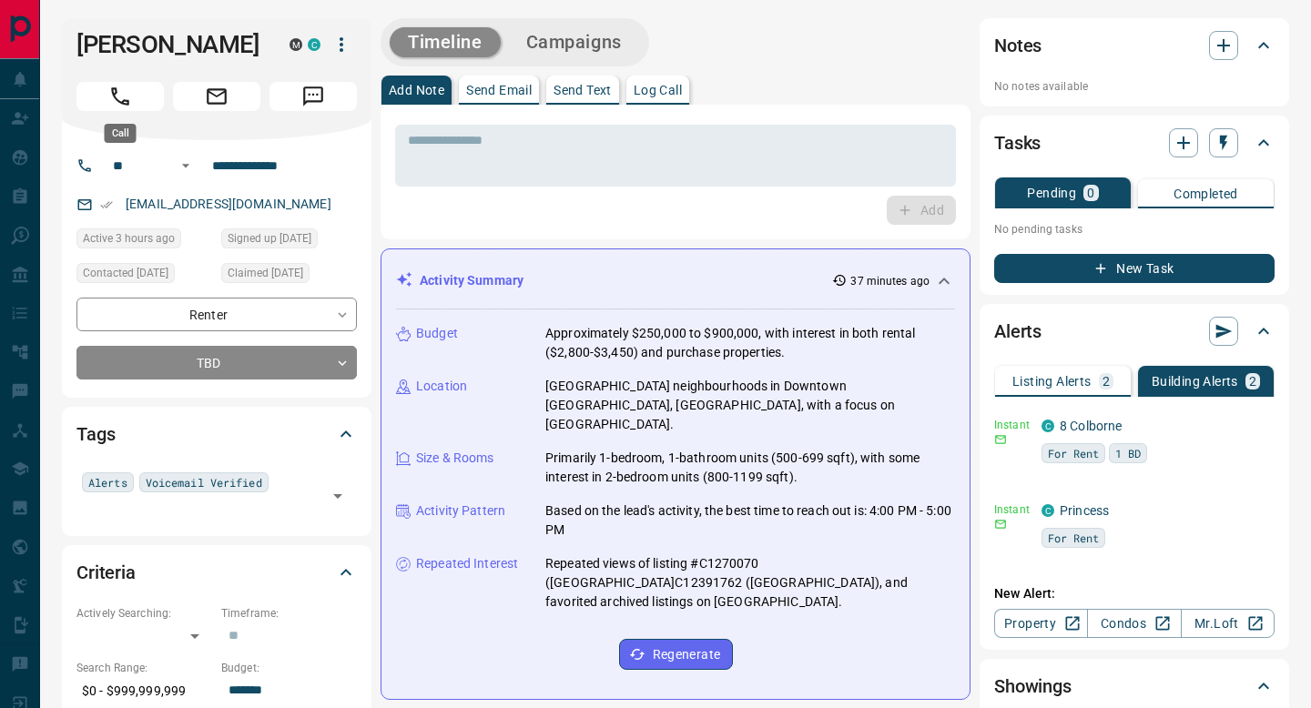
click at [123, 95] on icon "Call" at bounding box center [120, 97] width 24 height 24
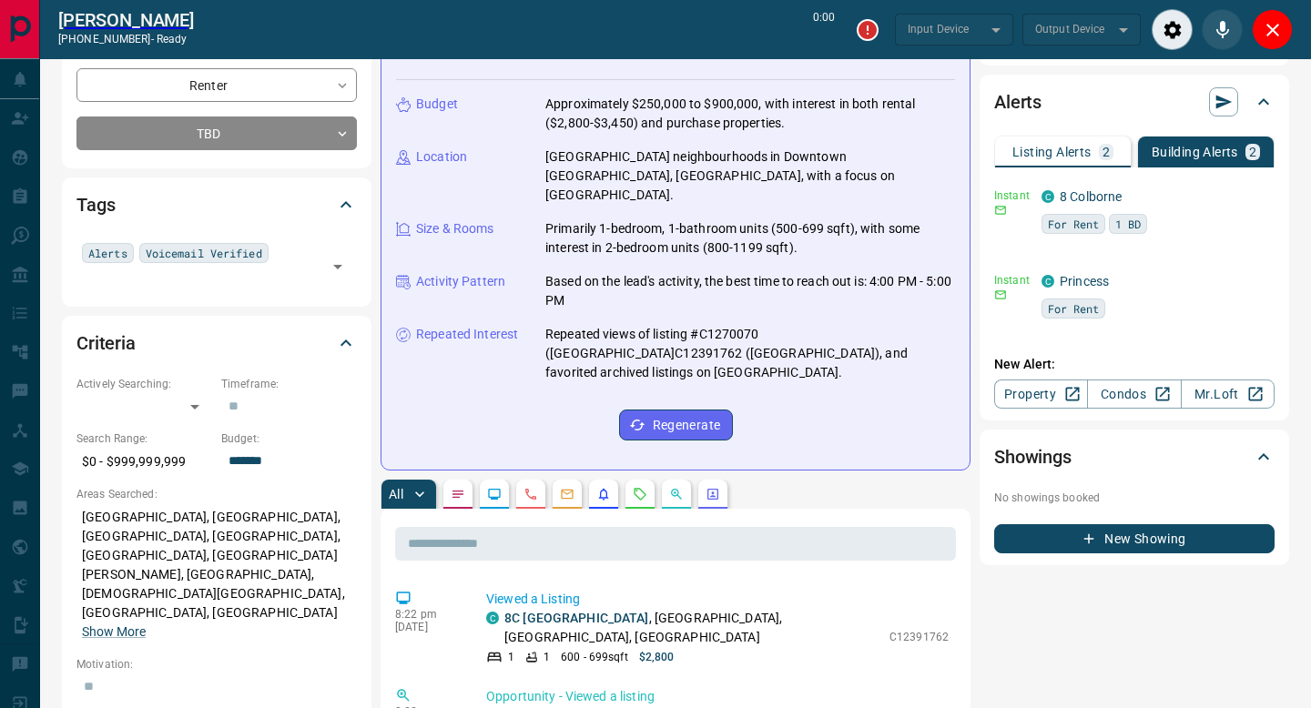
scroll to position [372, 0]
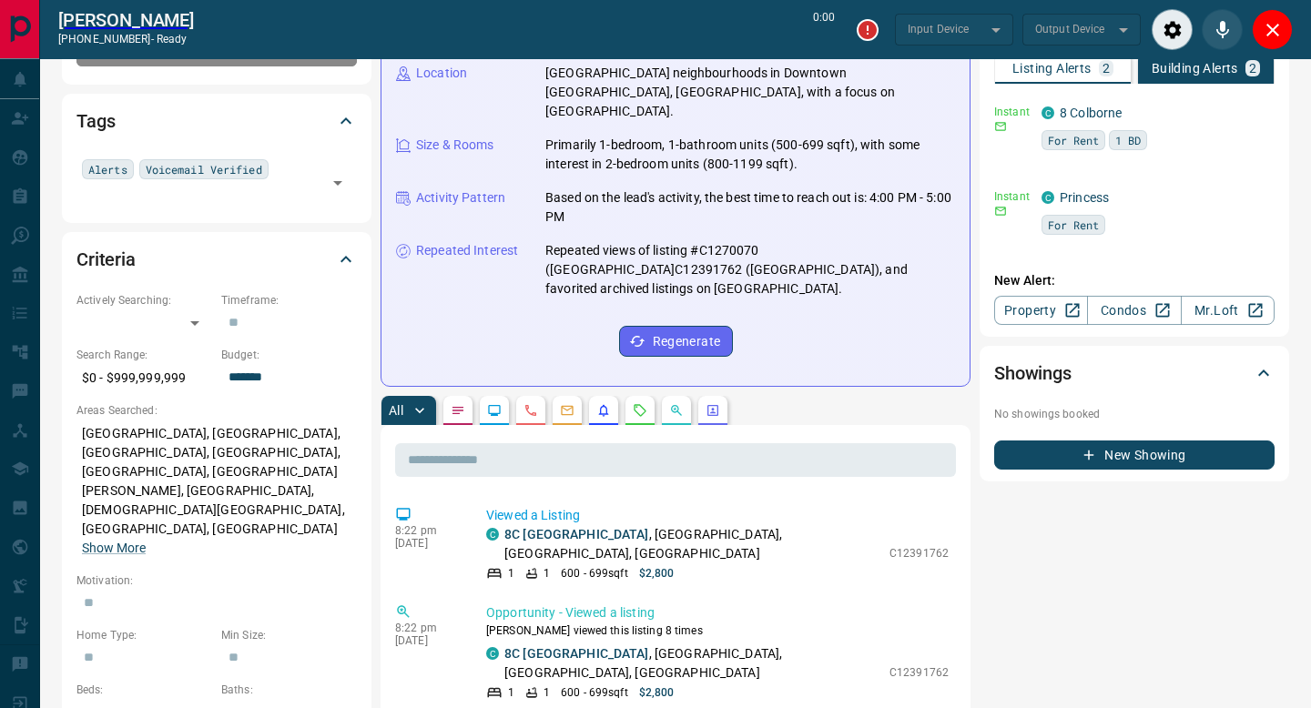
type input "*******"
click at [536, 403] on icon "Calls" at bounding box center [531, 410] width 15 height 15
type input "*******"
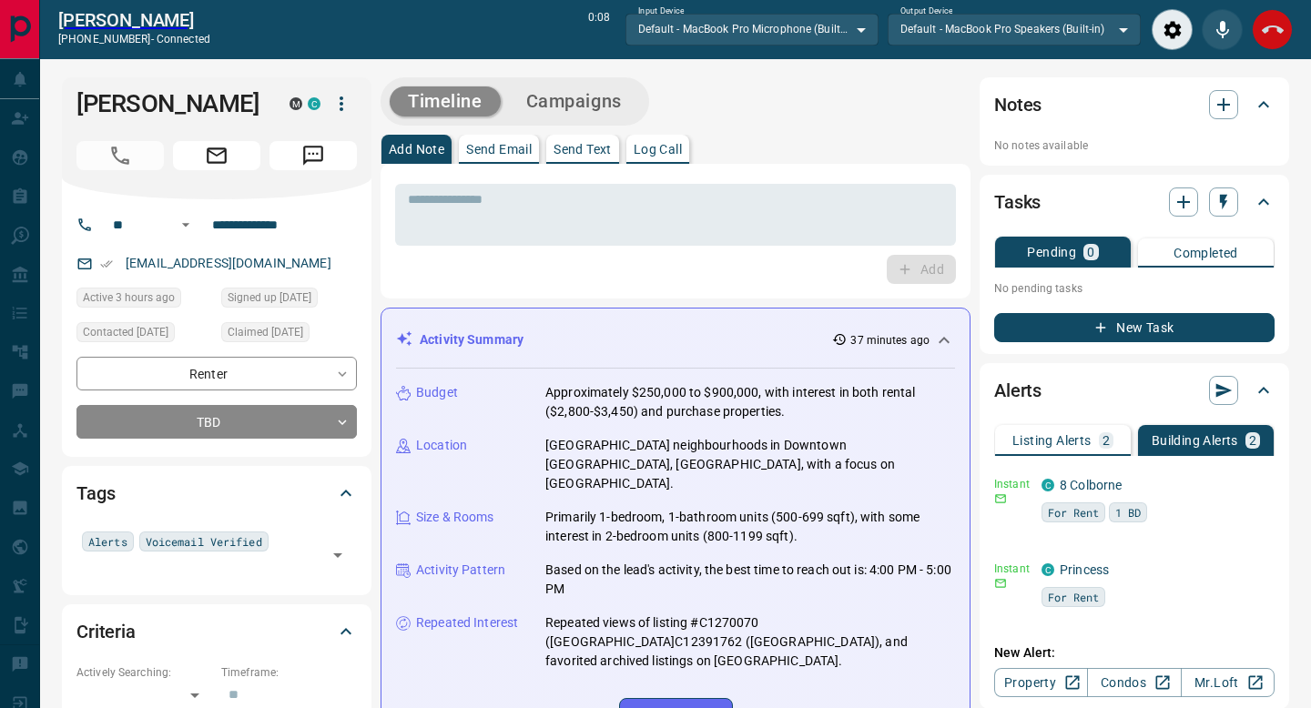
click at [1277, 34] on icon "End Call" at bounding box center [1273, 30] width 22 height 22
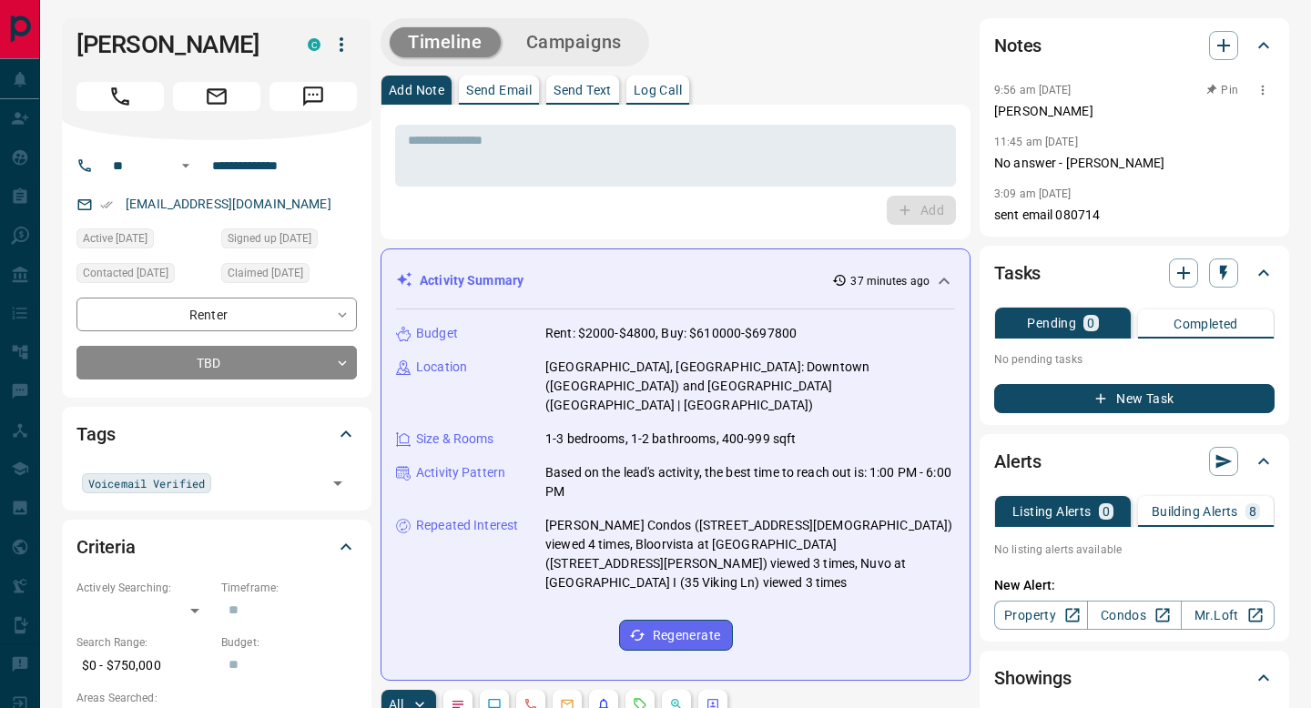
click at [1269, 89] on icon "button" at bounding box center [1263, 90] width 15 height 15
click at [1246, 154] on li "Delete" at bounding box center [1234, 150] width 80 height 27
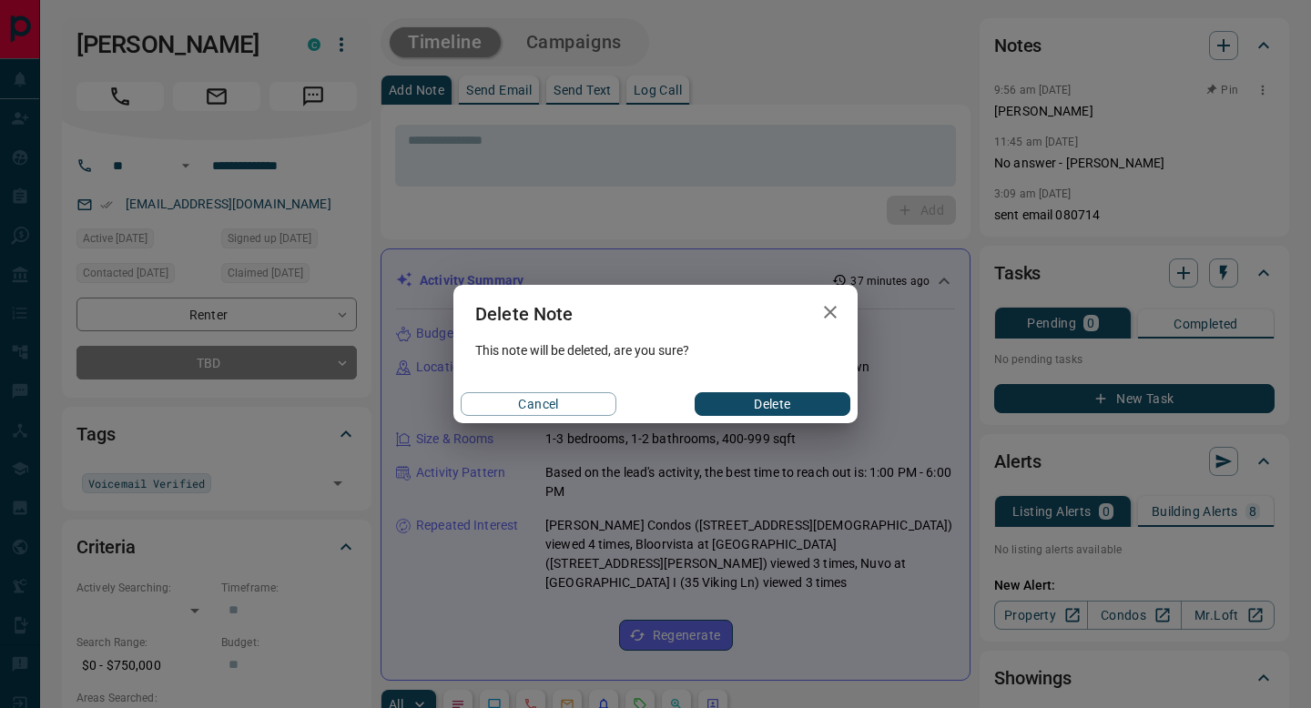
click at [820, 405] on button "Delete" at bounding box center [773, 404] width 156 height 24
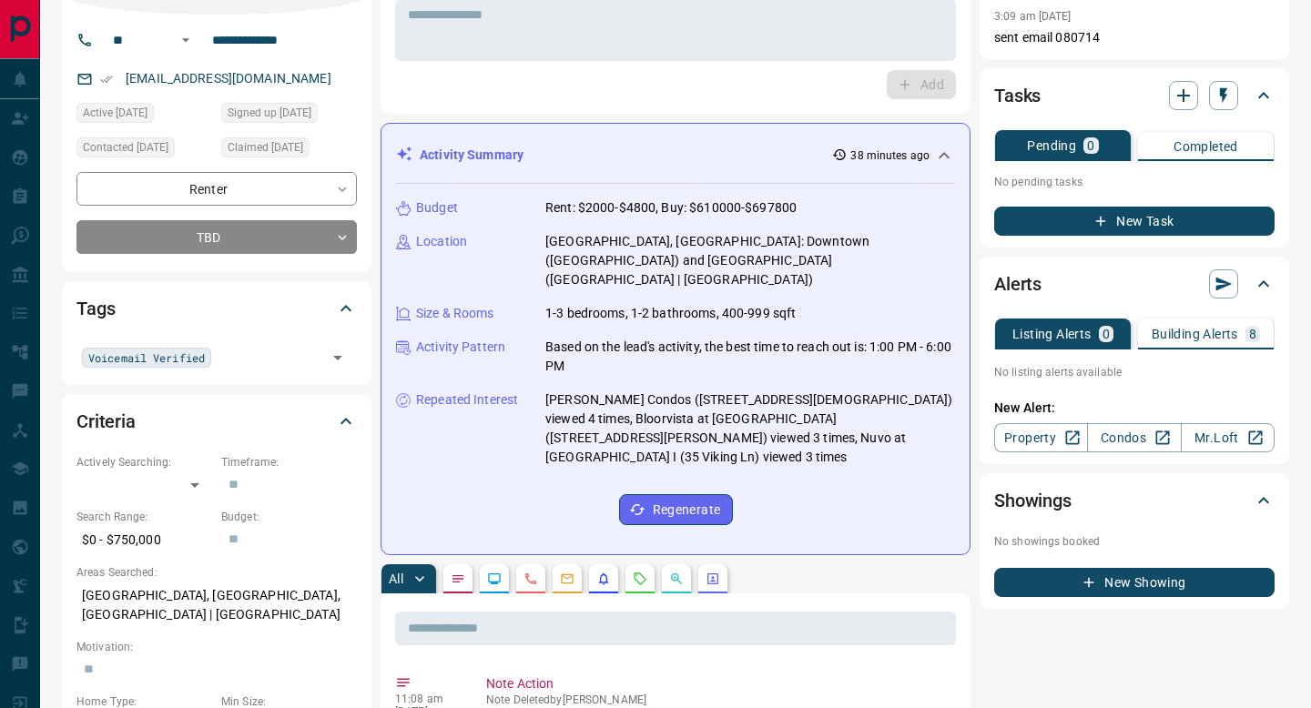
scroll to position [127, 0]
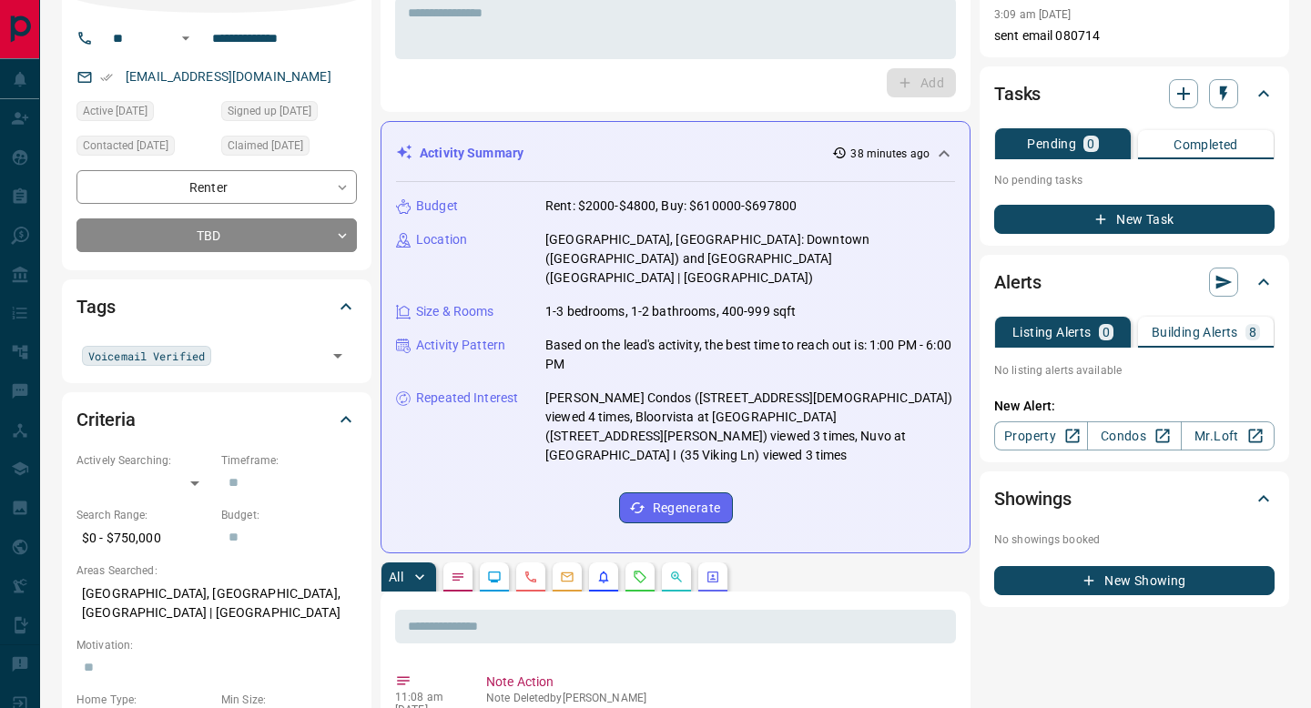
click at [1187, 327] on p "Building Alerts" at bounding box center [1195, 332] width 87 height 13
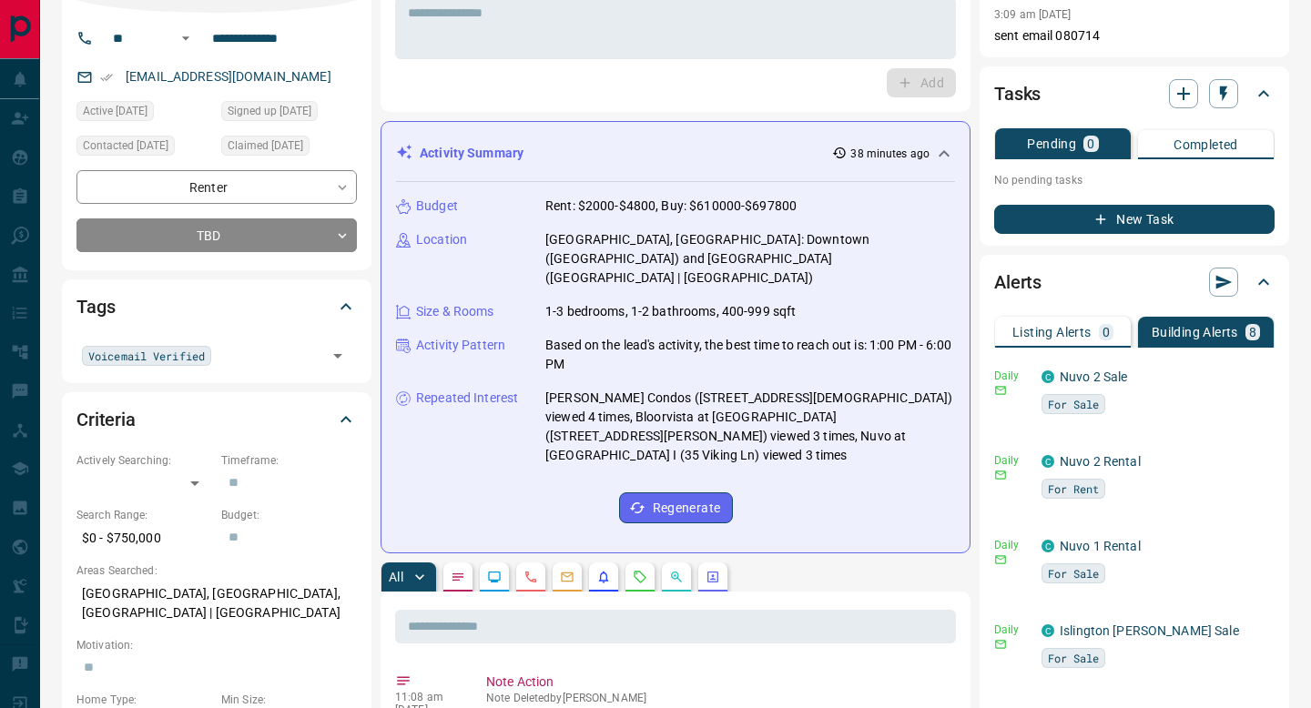
click at [271, 337] on div "Voicemail Verified ​" at bounding box center [216, 350] width 280 height 42
click at [271, 352] on input "text" at bounding box center [269, 355] width 105 height 20
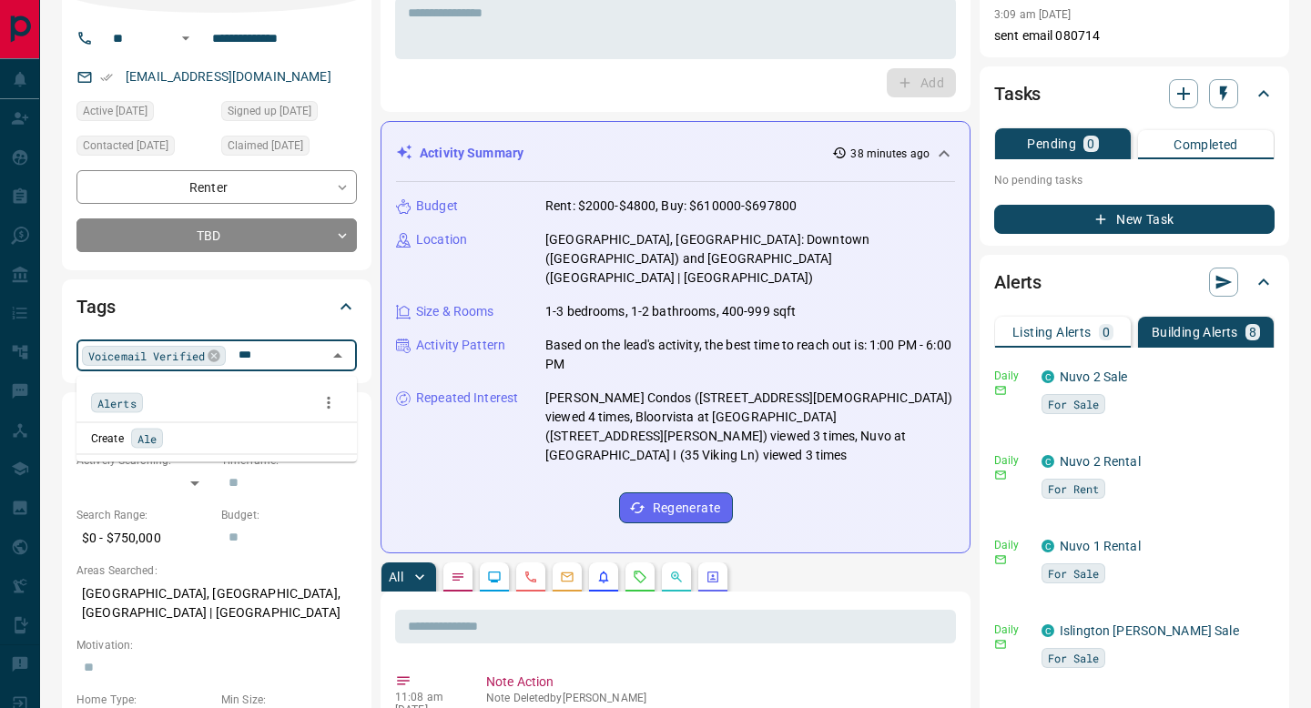
scroll to position [0, 0]
type input "****"
click at [118, 402] on span "Alerts" at bounding box center [116, 403] width 39 height 18
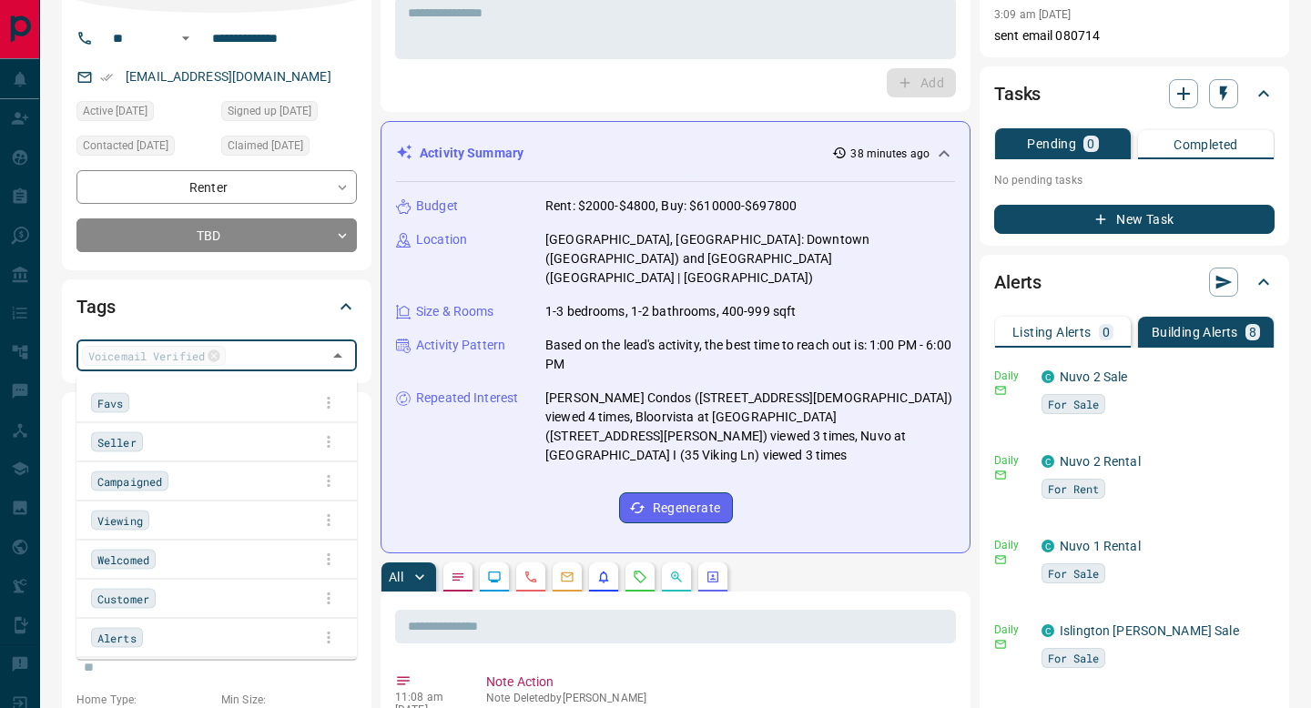
scroll to position [585, 0]
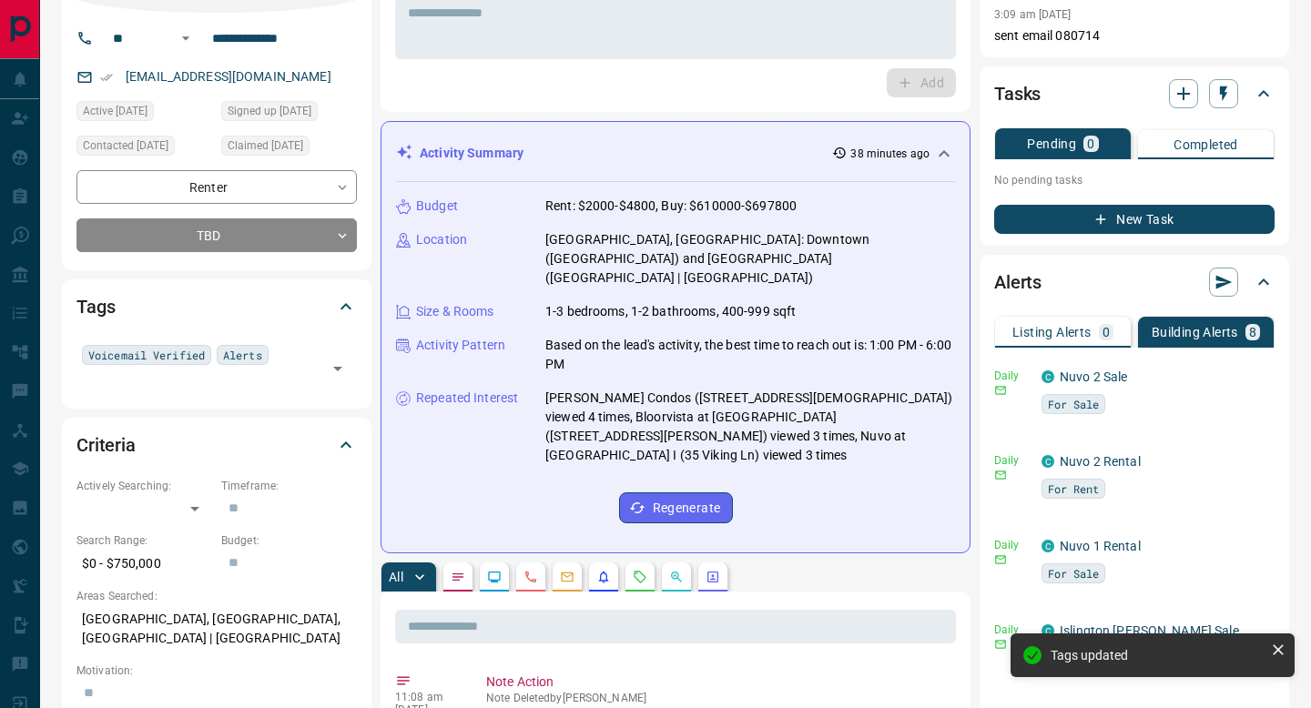
click at [371, 375] on div "Tags Voicemail Verified Alerts ​" at bounding box center [217, 344] width 310 height 128
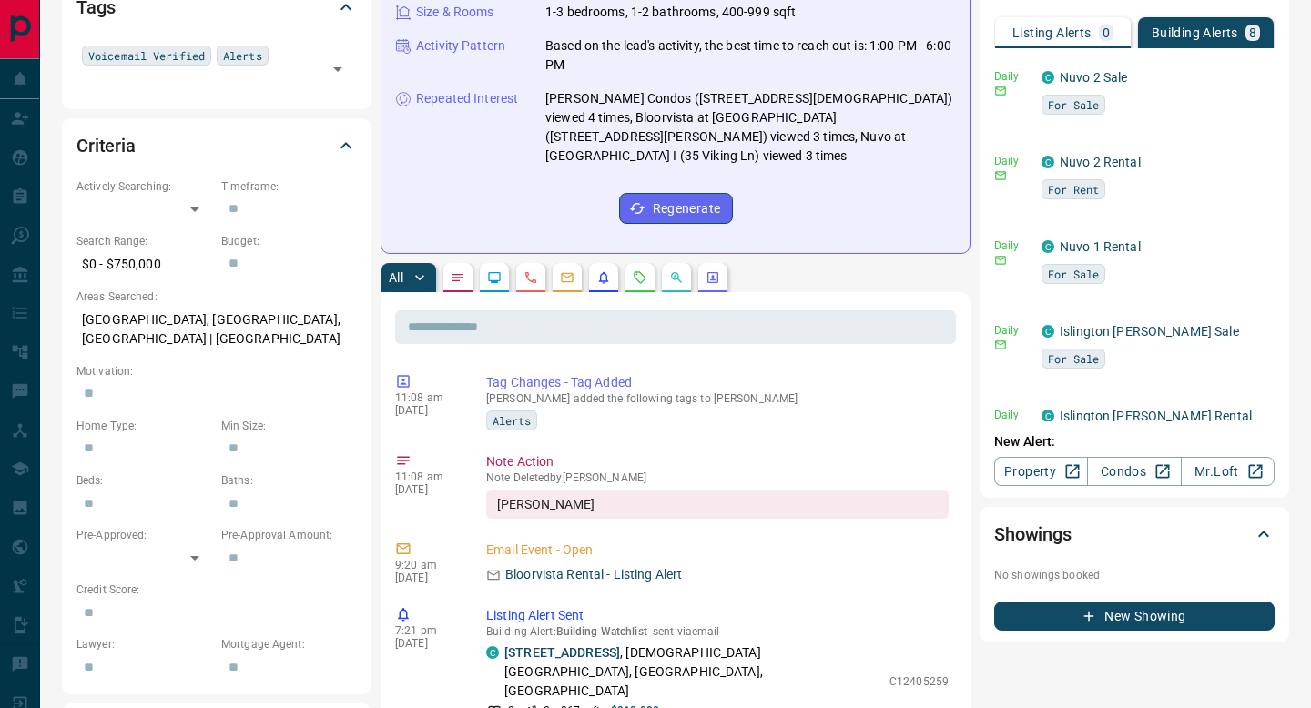
scroll to position [0, 0]
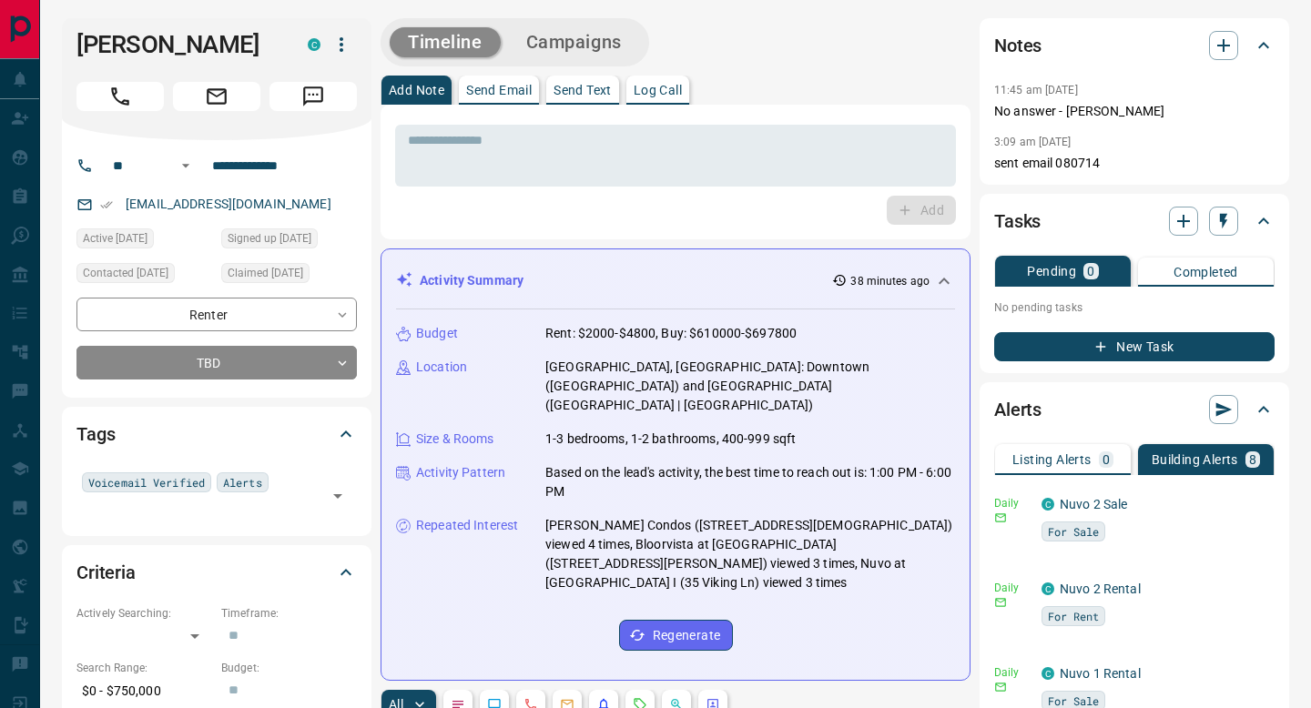
click at [148, 101] on button "Call" at bounding box center [119, 96] width 87 height 29
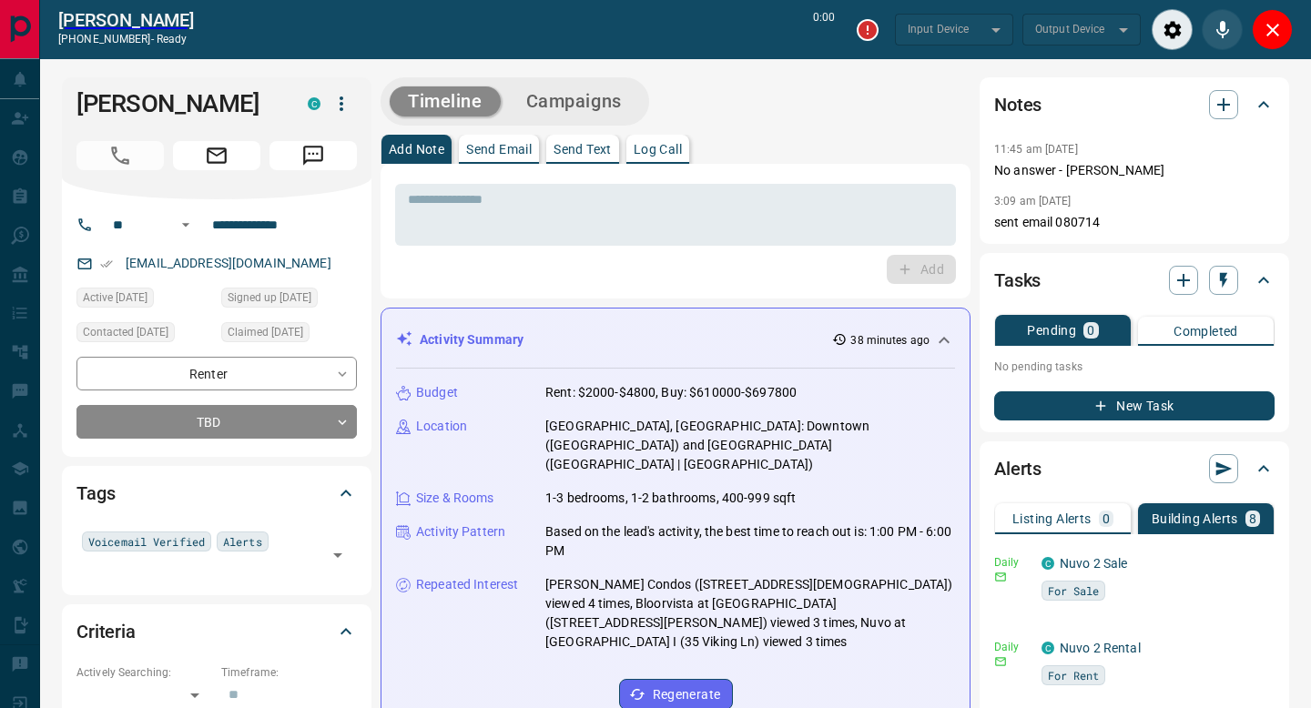
type input "*******"
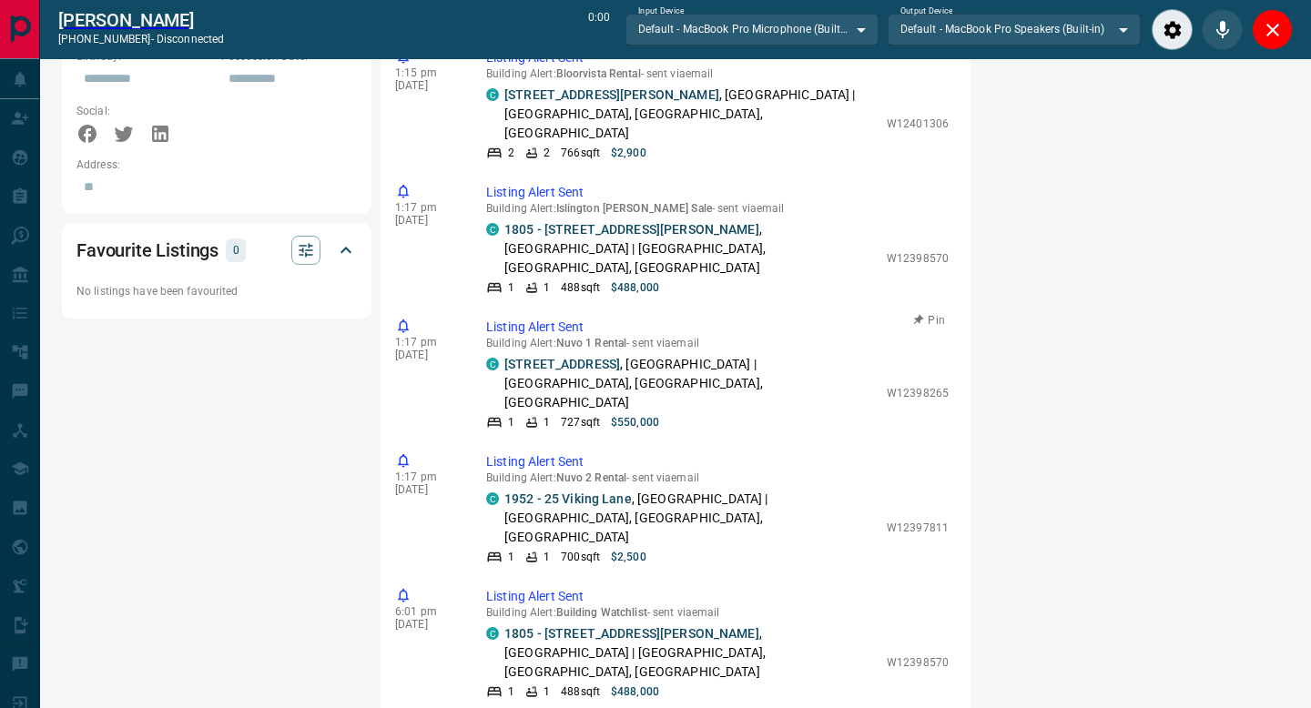
scroll to position [570, 0]
click at [1276, 25] on icon "Close" at bounding box center [1273, 30] width 22 height 22
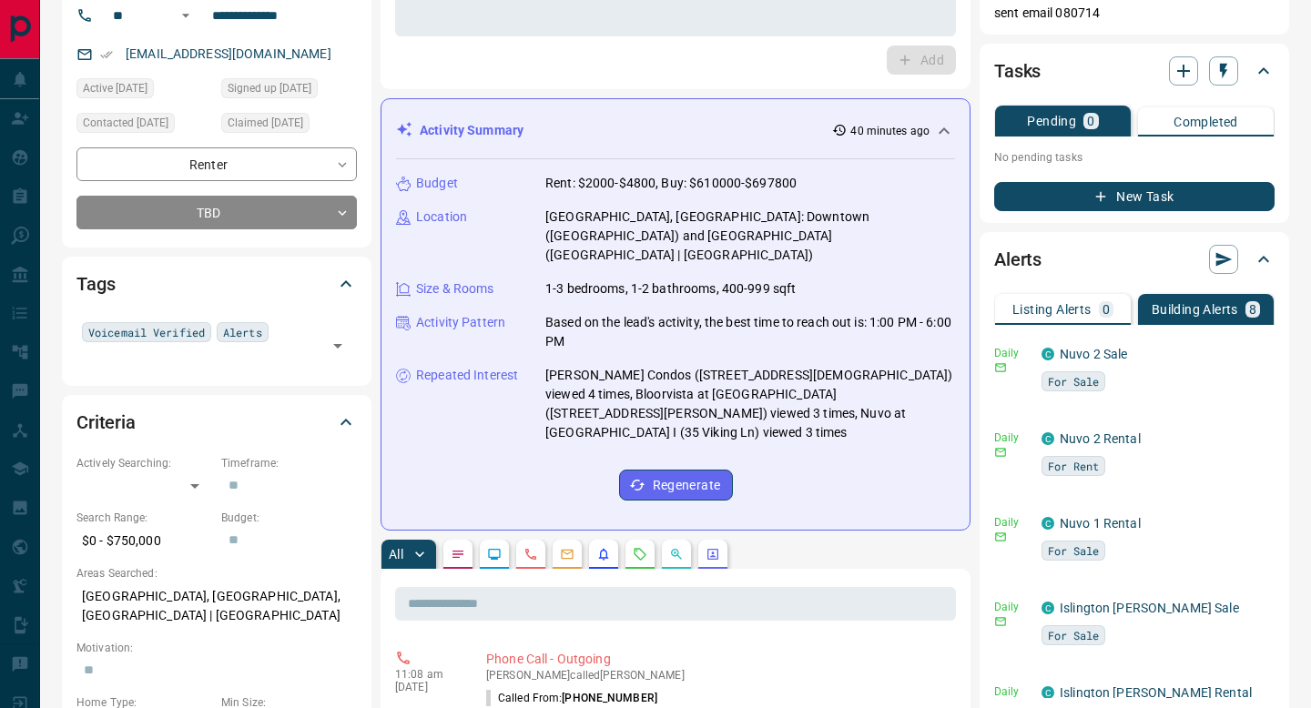
scroll to position [0, 0]
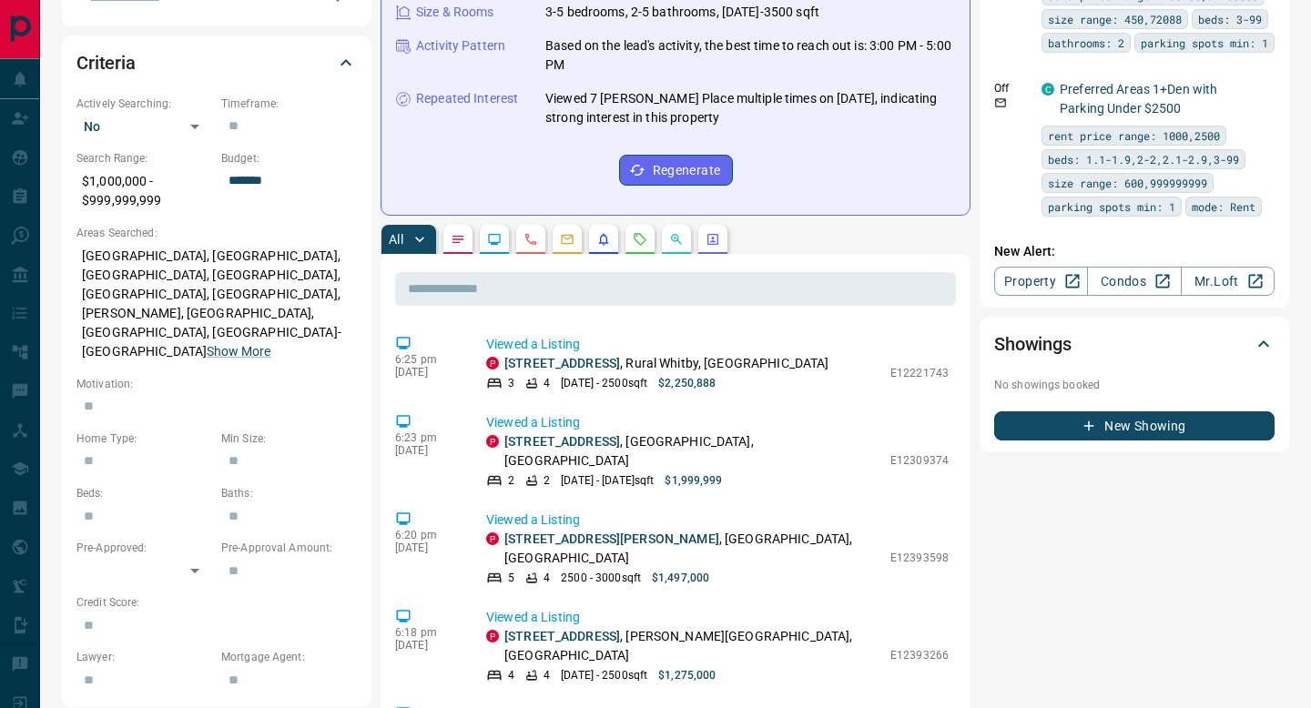
scroll to position [486, 0]
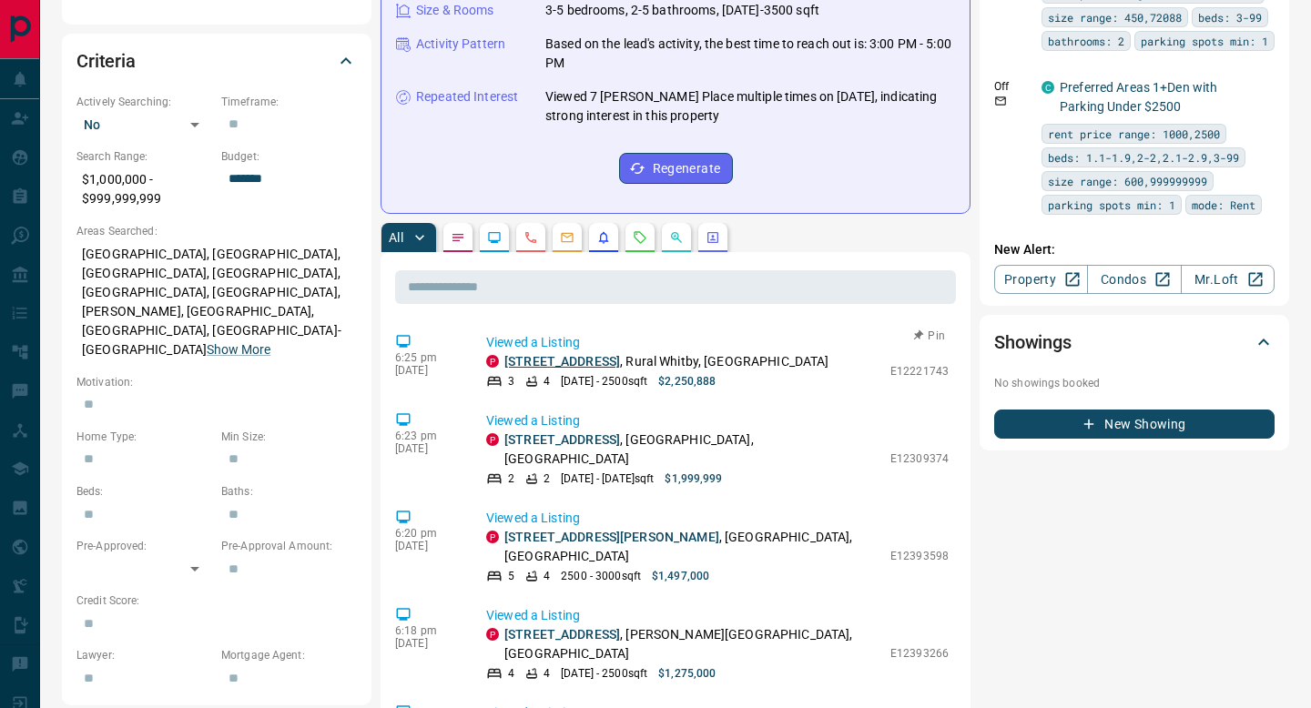
click at [583, 354] on link "[STREET_ADDRESS]" at bounding box center [562, 361] width 116 height 15
click at [567, 433] on link "[STREET_ADDRESS]" at bounding box center [562, 440] width 116 height 15
click at [554, 530] on link "[STREET_ADDRESS][PERSON_NAME]" at bounding box center [611, 537] width 215 height 15
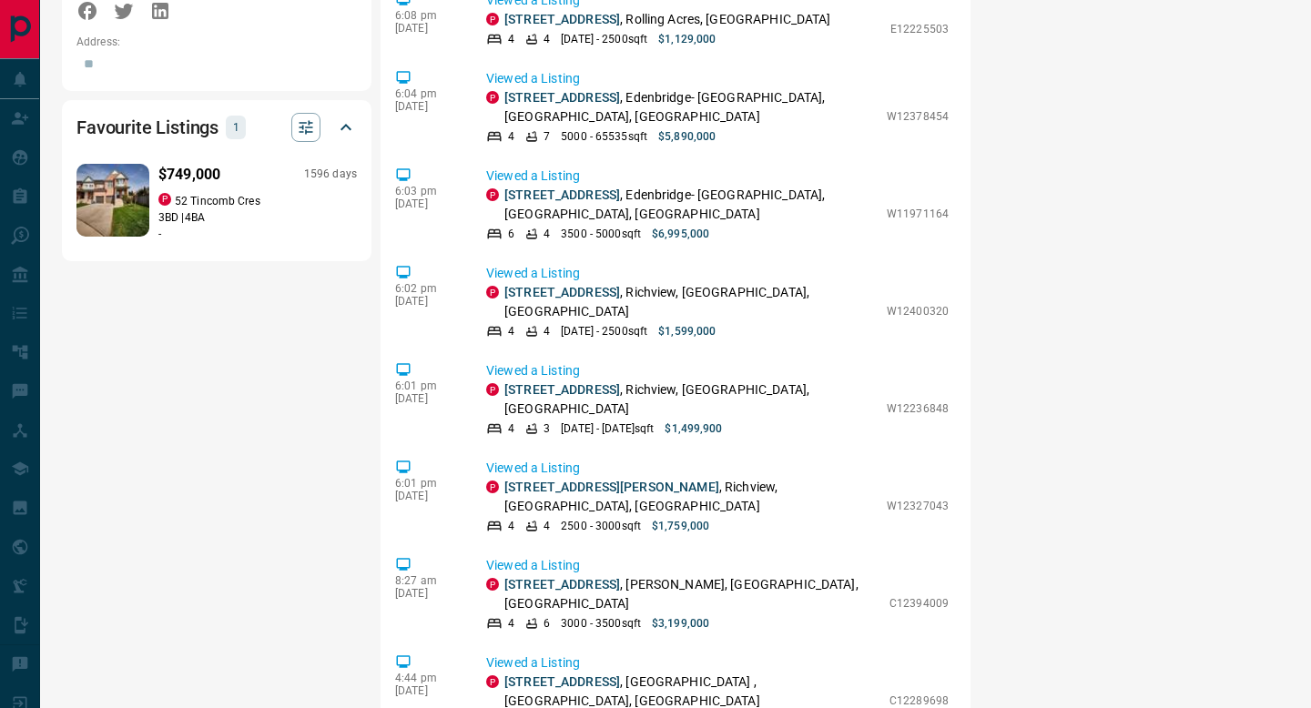
scroll to position [1395, 0]
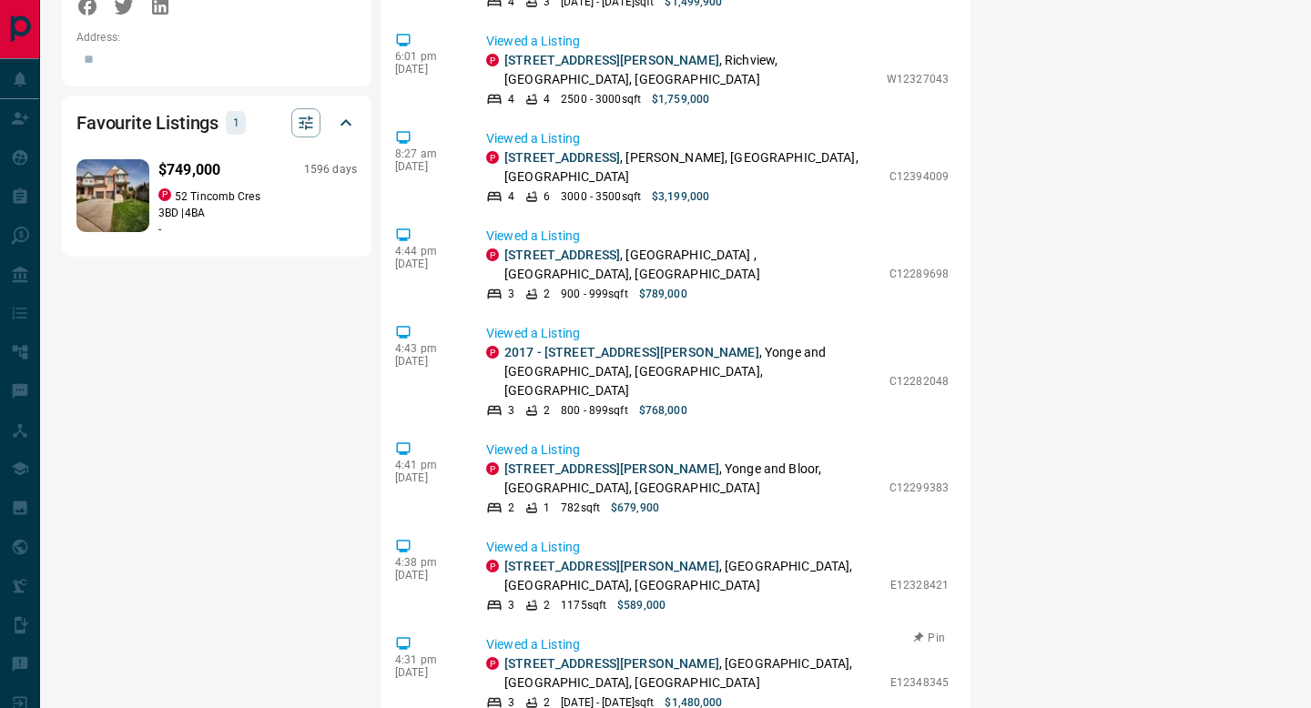
scroll to position [0, 0]
